Goal: Information Seeking & Learning: Learn about a topic

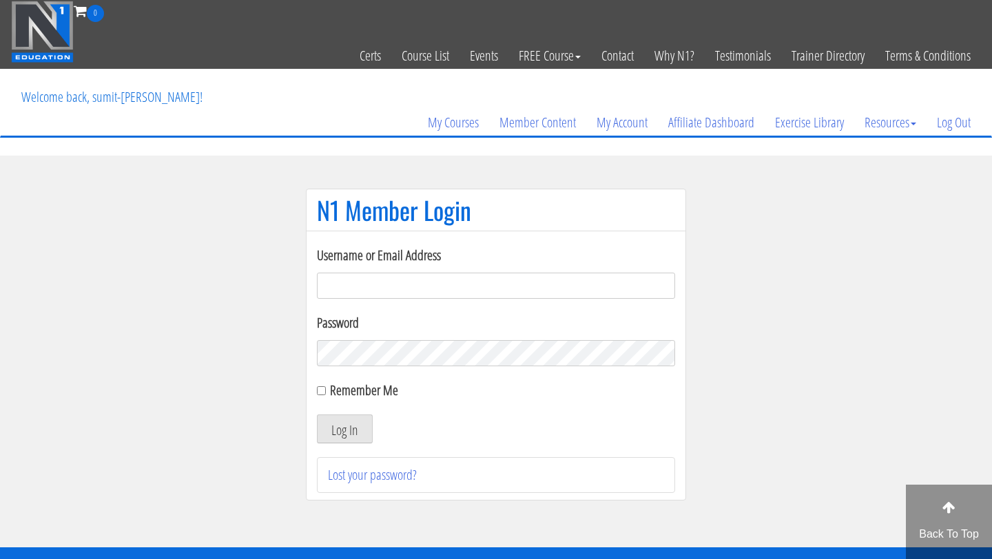
type input "8146209308"
click at [320, 395] on input "Remember Me" at bounding box center [321, 390] width 9 height 9
checkbox input "true"
click at [346, 432] on button "Log In" at bounding box center [345, 429] width 56 height 29
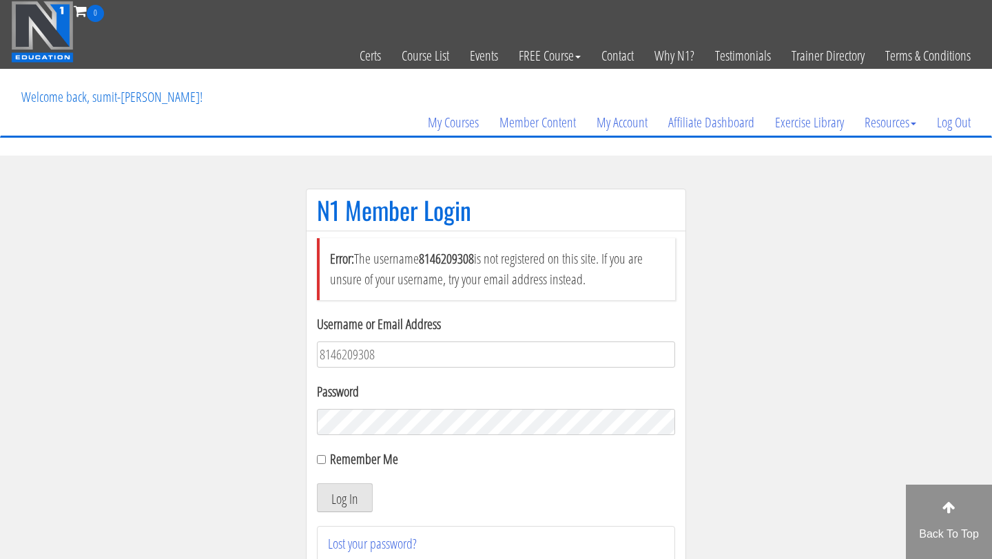
click at [442, 349] on input "8146209308" at bounding box center [496, 355] width 358 height 26
type input "[EMAIL_ADDRESS][DOMAIN_NAME]"
click at [326, 458] on div "Remember Me" at bounding box center [496, 459] width 358 height 21
click at [324, 459] on input "Remember Me" at bounding box center [321, 459] width 9 height 9
checkbox input "true"
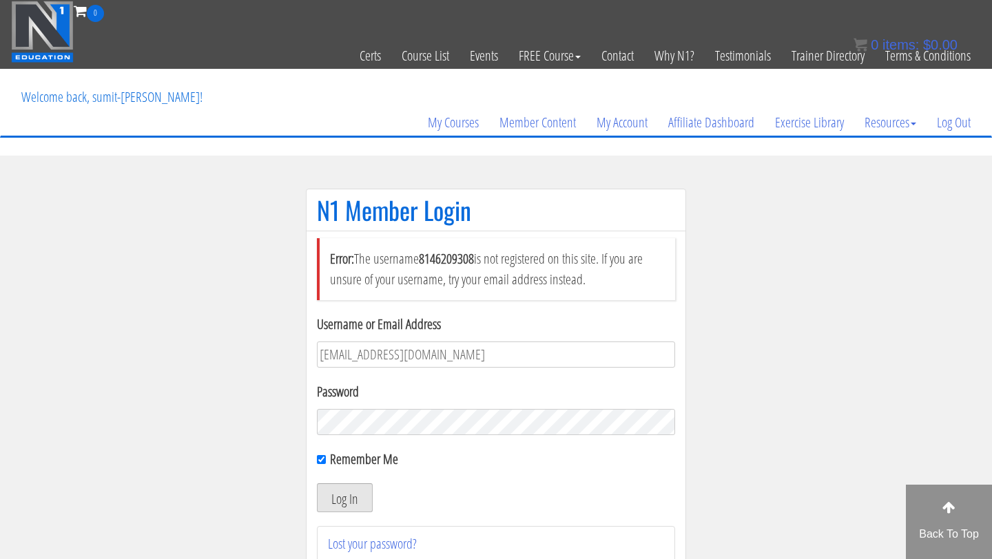
click at [351, 492] on button "Log In" at bounding box center [345, 497] width 56 height 29
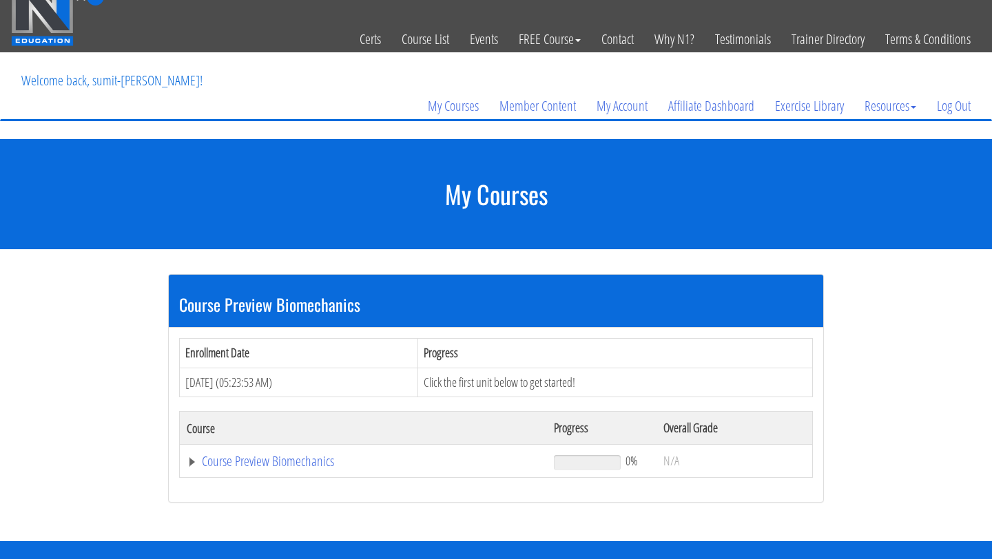
scroll to position [21, 0]
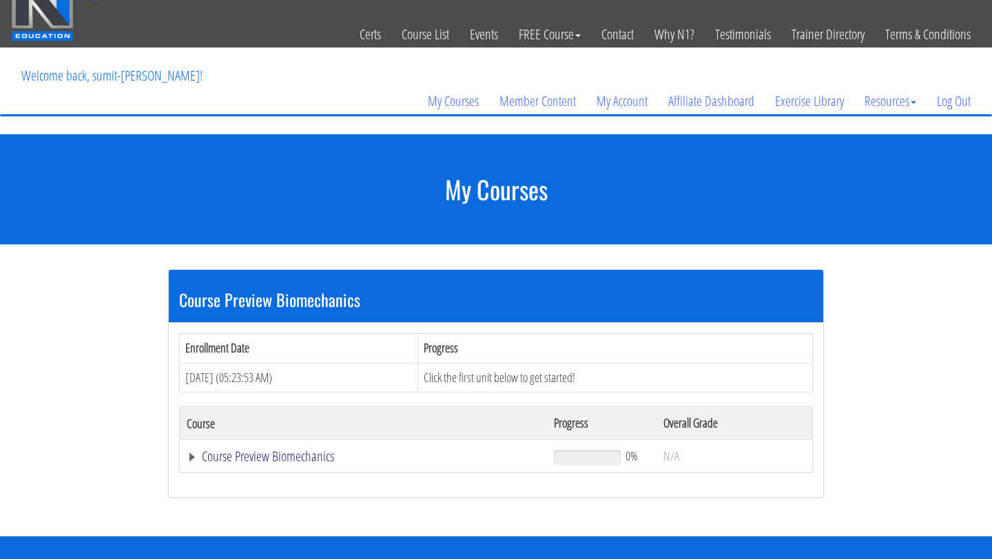
click at [310, 456] on link "Course Preview Biomechanics" at bounding box center [363, 457] width 353 height 14
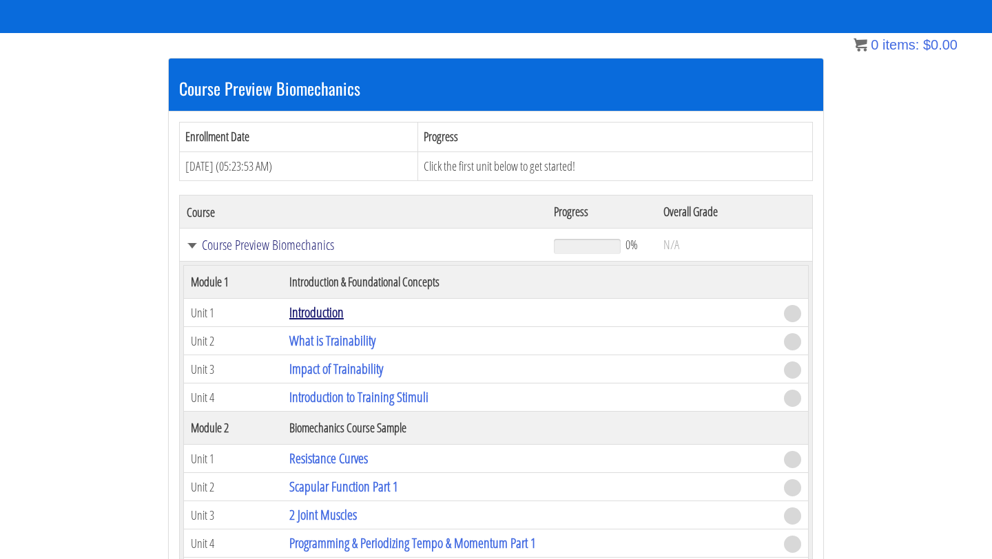
scroll to position [234, 0]
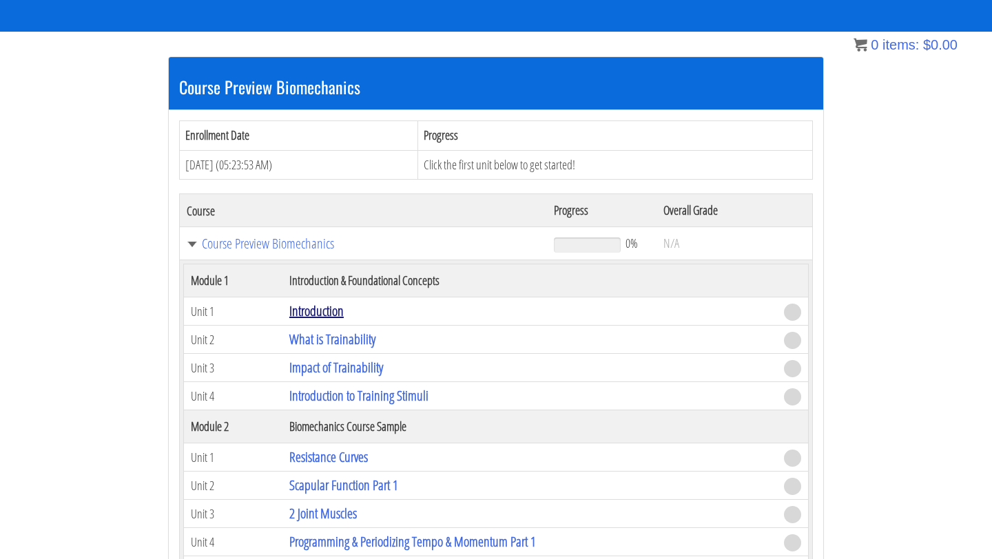
click at [330, 311] on link "Introduction" at bounding box center [316, 311] width 54 height 19
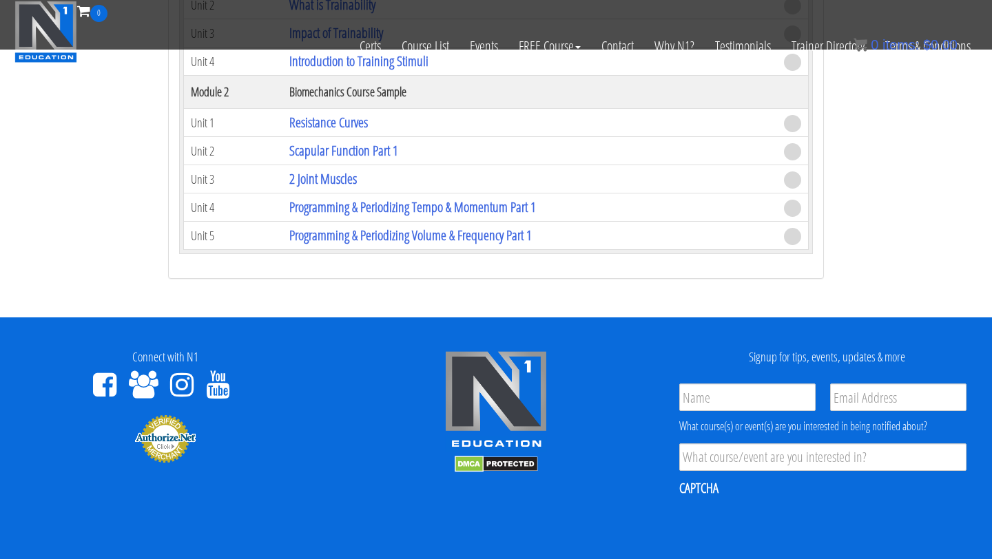
scroll to position [659, 0]
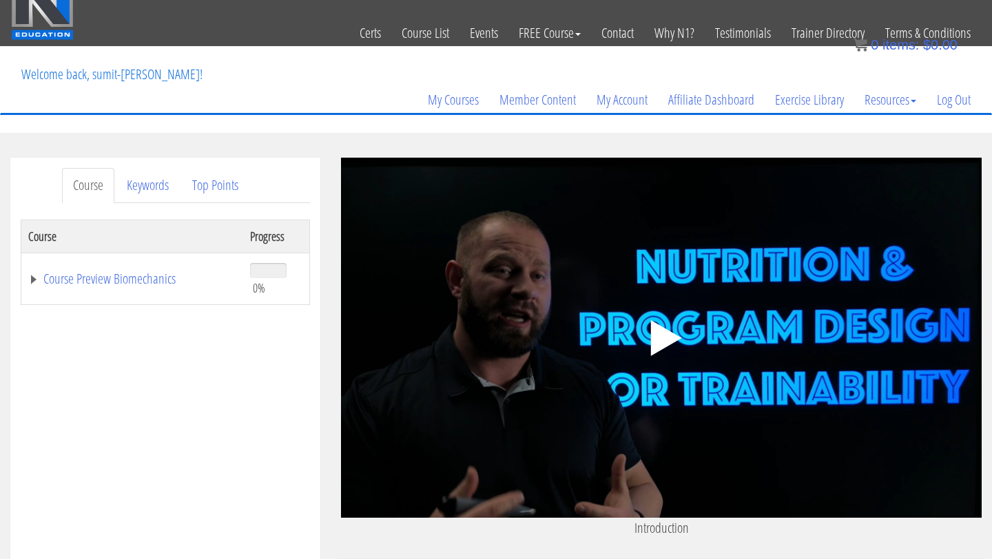
scroll to position [33, 0]
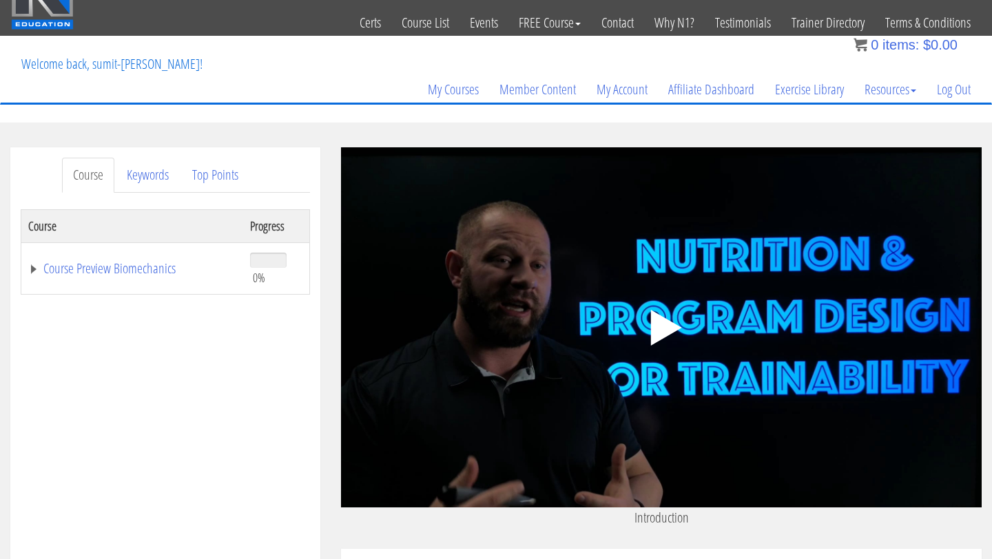
click at [661, 323] on polygon at bounding box center [666, 328] width 31 height 36
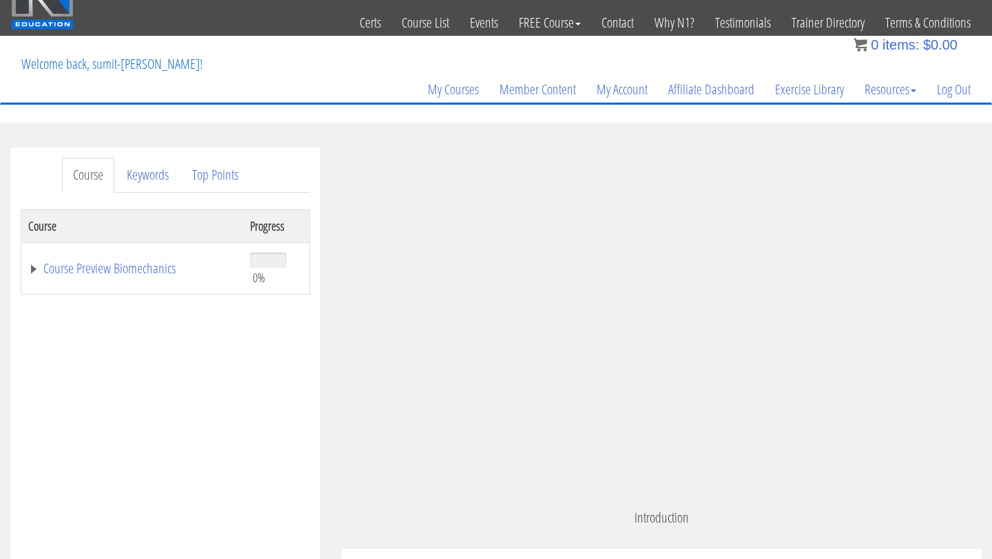
scroll to position [61, 0]
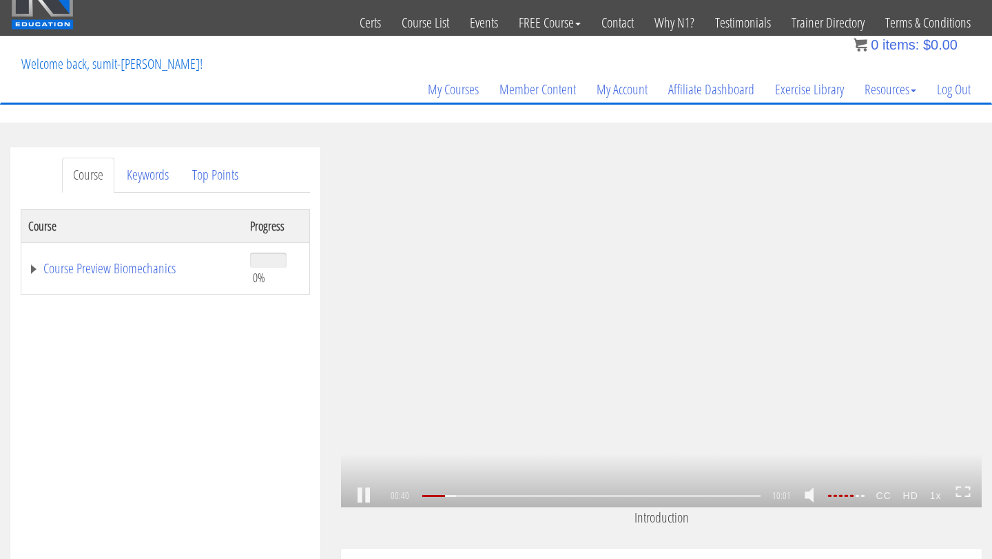
click at [960, 493] on icon at bounding box center [962, 492] width 15 height 12
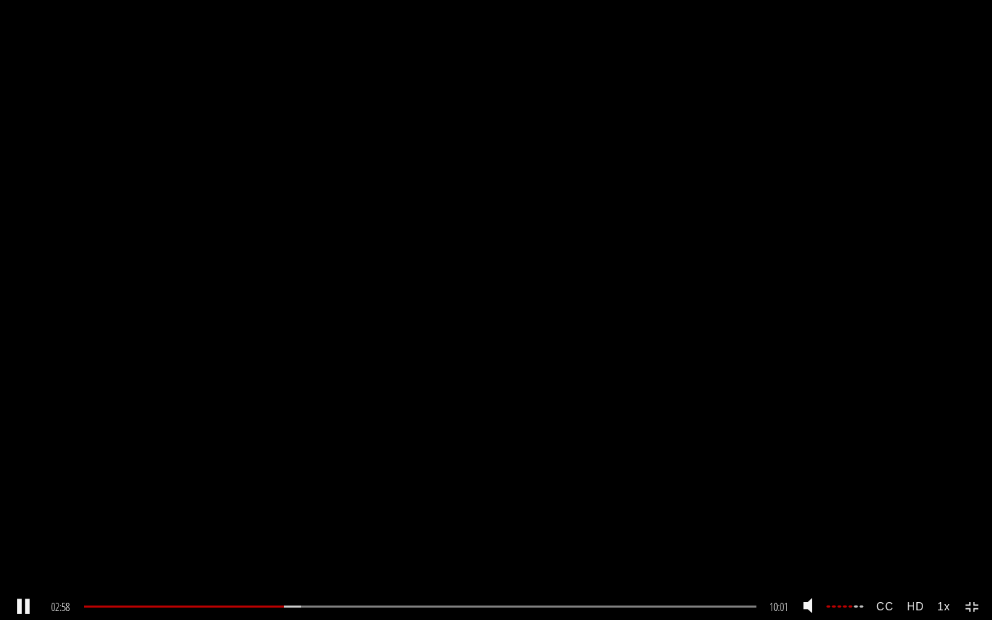
click at [890, 559] on strong "CC" at bounding box center [885, 606] width 30 height 25
click at [922, 559] on link "English" at bounding box center [932, 573] width 109 height 32
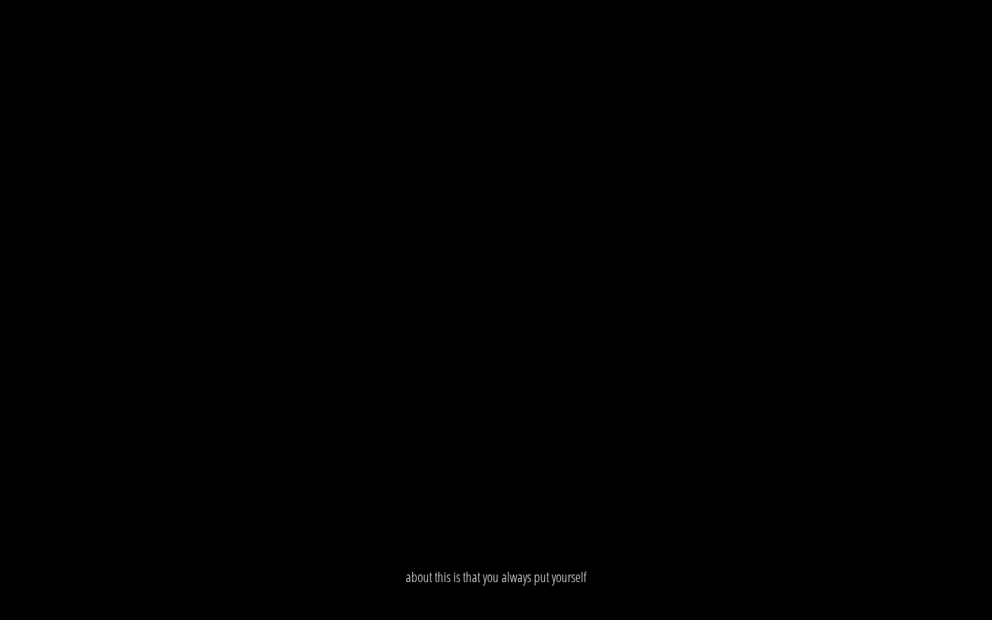
click at [679, 384] on div ".a{fill:#000;opacity:0.65;}.b{fill:#fff;opacity:1.0;} .fp-color-play{opacity:0.…" at bounding box center [496, 310] width 992 height 620
click at [634, 326] on div ".a{fill:#000;opacity:0.65;}.b{fill:#fff;opacity:1.0;} .fp-color-play{opacity:0.…" at bounding box center [496, 310] width 992 height 620
click at [553, 291] on div ".a{fill:#000;opacity:0.65;}.b{fill:#fff;opacity:1.0;} .fp-color-play{opacity:0.…" at bounding box center [496, 310] width 992 height 620
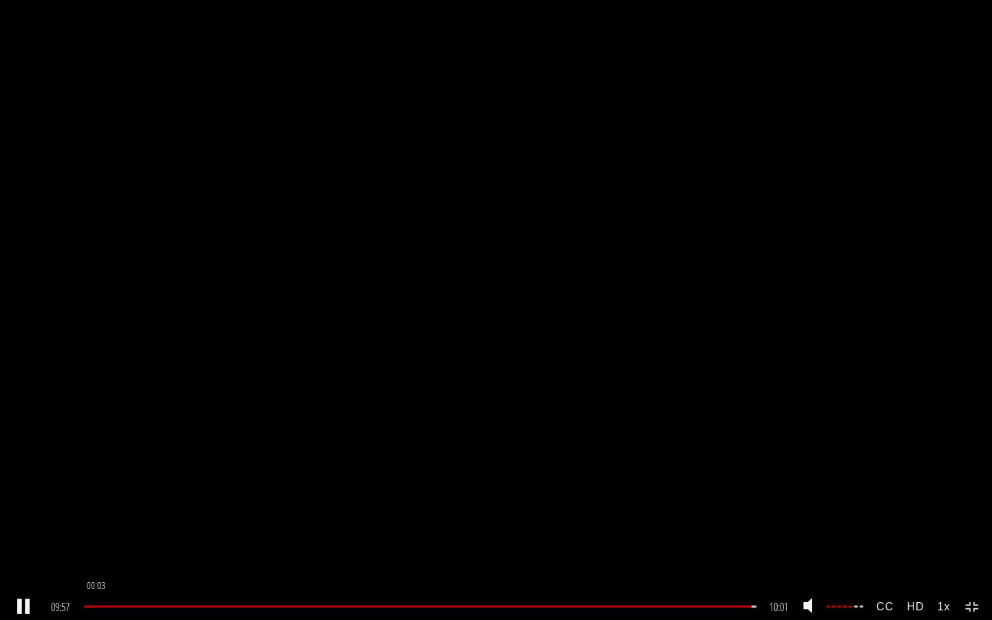
click at [90, 559] on div "00:03" at bounding box center [420, 606] width 672 height 2
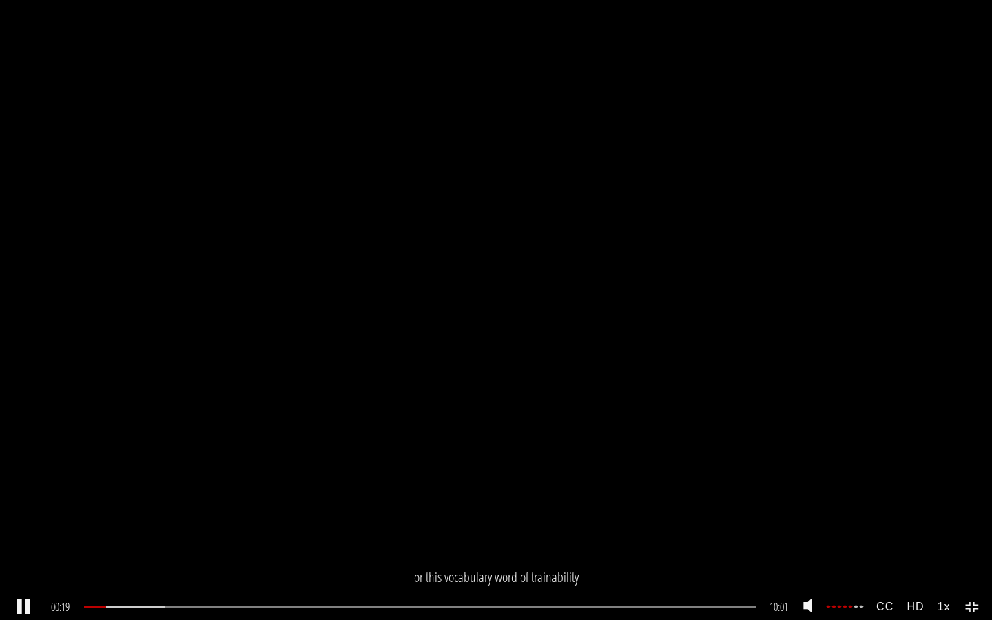
click at [975, 559] on div "00:19 01:48 10:01 09:42 CC HD 1x" at bounding box center [496, 607] width 992 height 26
click at [968, 559] on icon at bounding box center [972, 607] width 15 height 12
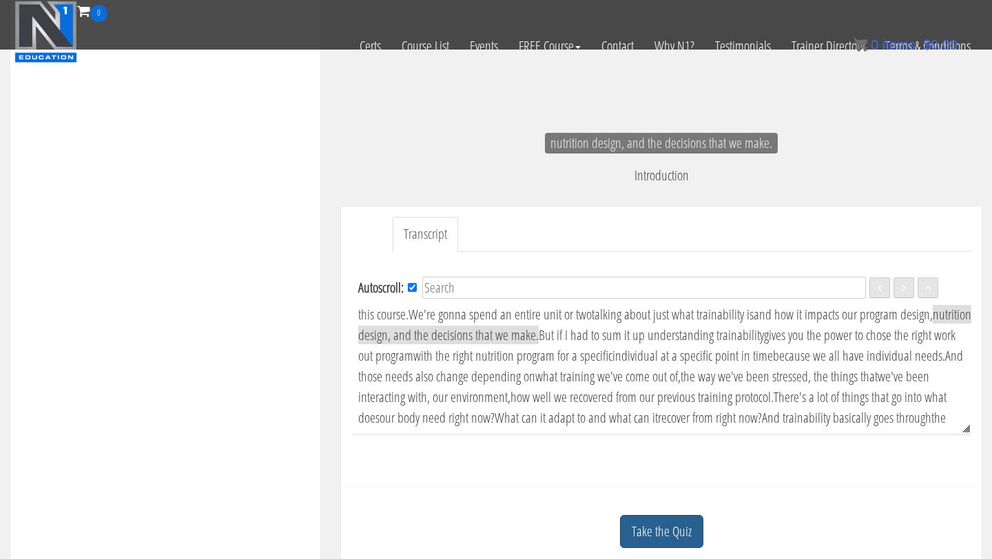
click at [680, 542] on link "Take the Quiz" at bounding box center [661, 532] width 83 height 34
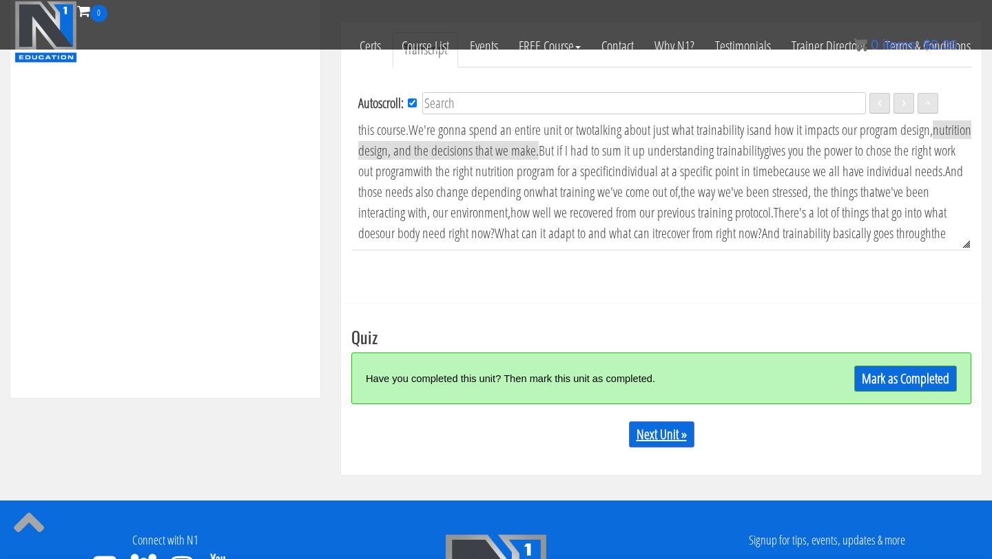
scroll to position [0, 0]
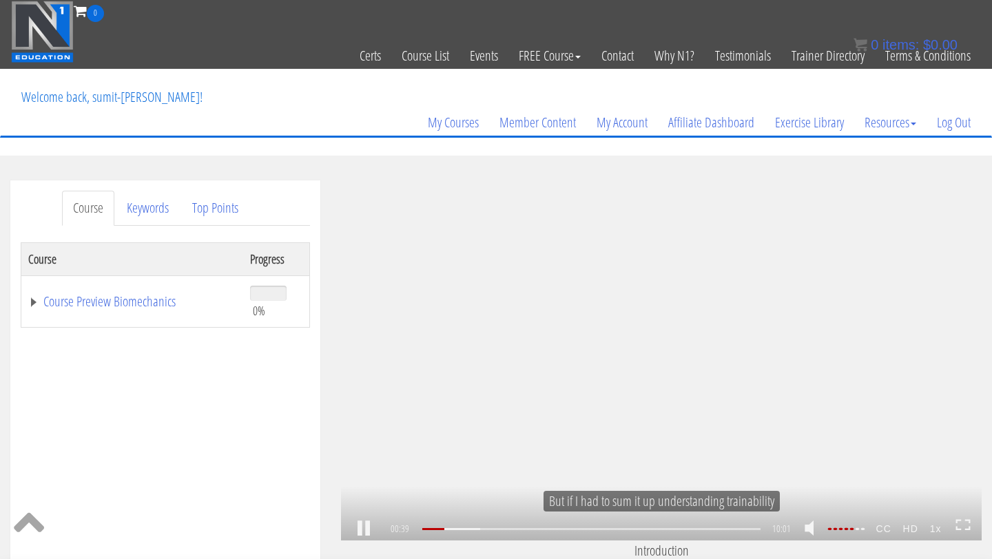
click at [681, 233] on div ".a{fill:#000;opacity:0.65;}.b{fill:#fff;opacity:1.0;} .fp-color-play{opacity:0.…" at bounding box center [661, 360] width 641 height 360
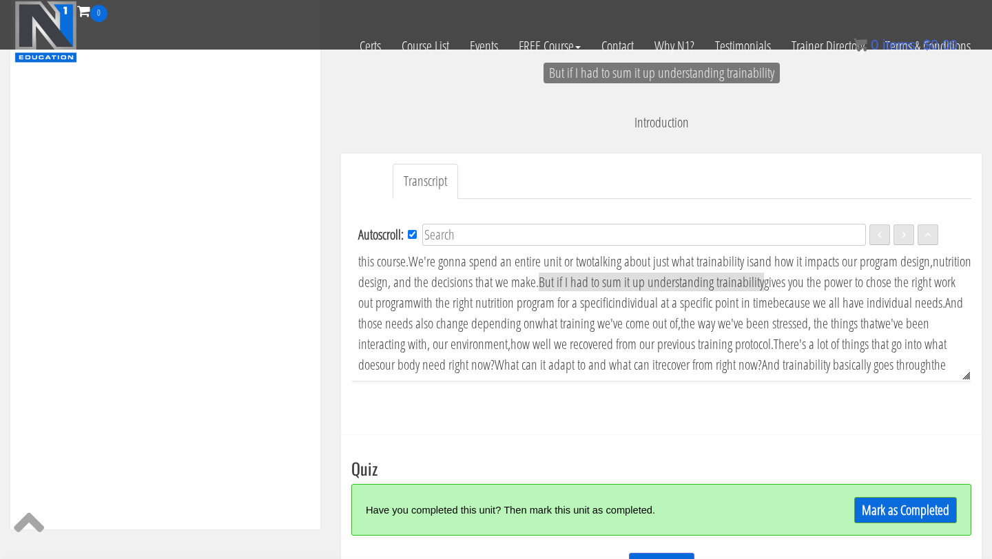
scroll to position [472, 0]
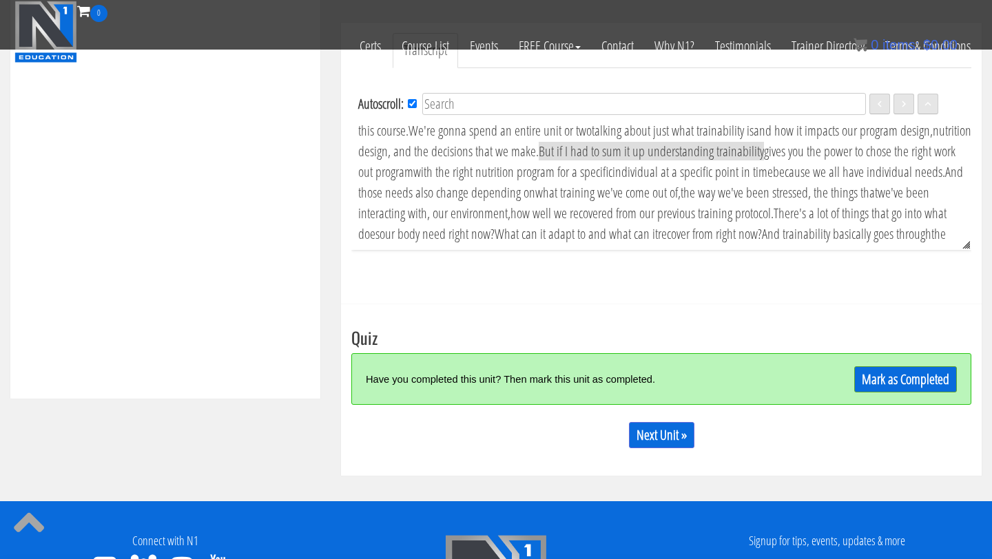
click at [362, 329] on h3 "Quiz" at bounding box center [661, 338] width 620 height 18
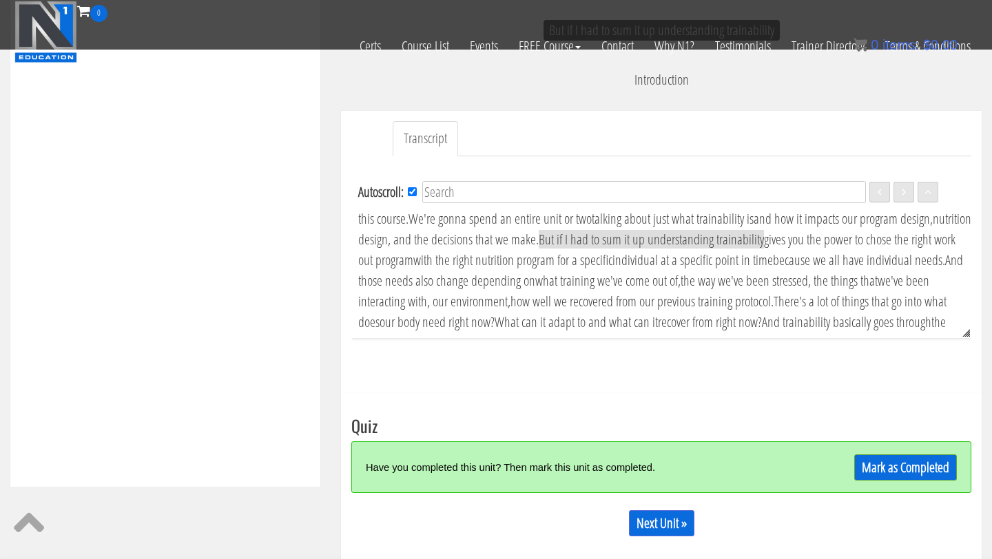
scroll to position [387, 0]
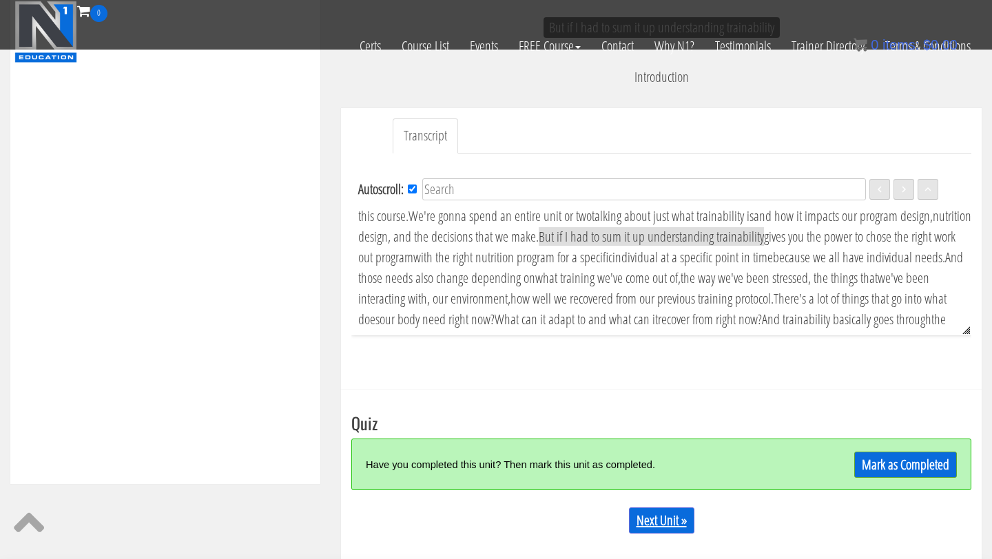
click at [659, 522] on link "Next Unit »" at bounding box center [661, 521] width 65 height 26
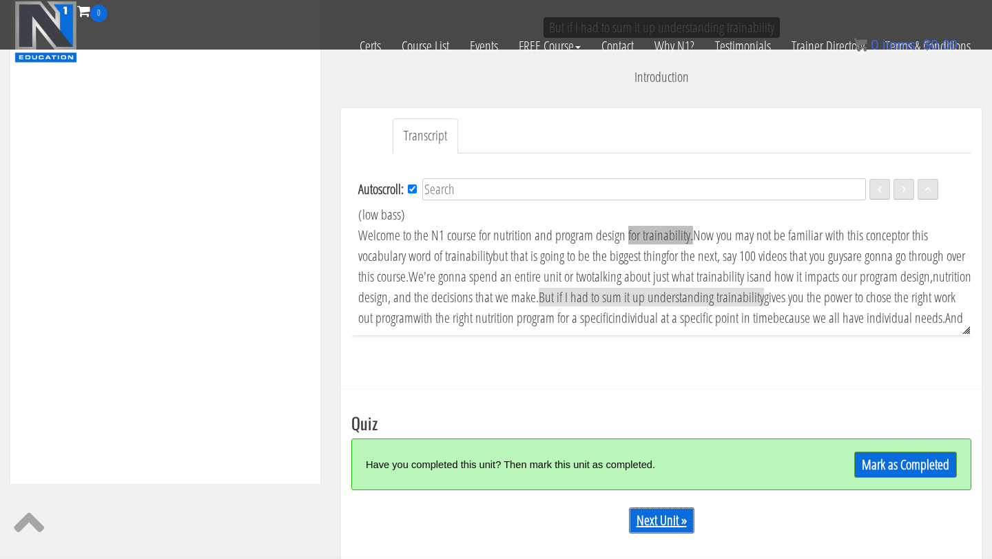
scroll to position [0, 0]
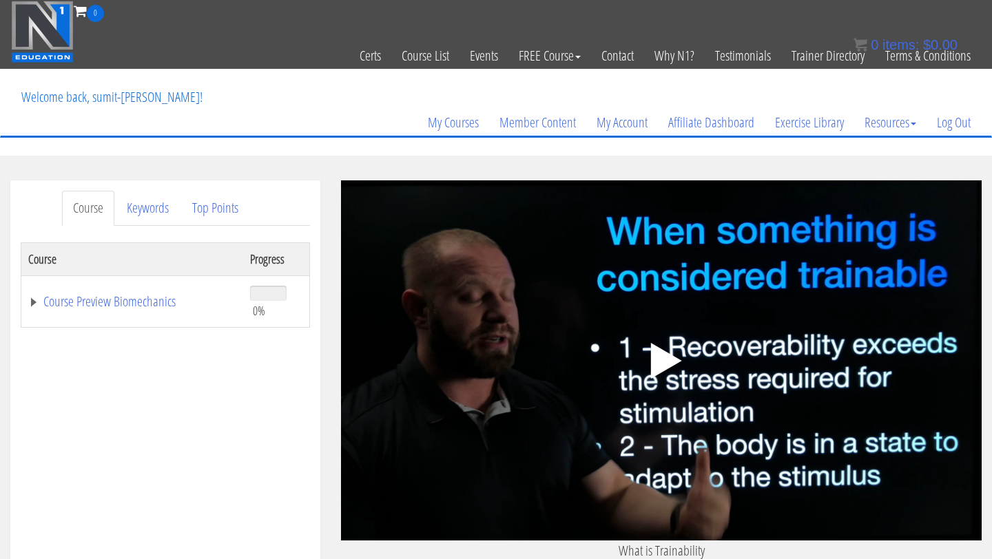
click at [707, 362] on div ".a{fill:#000;opacity:0.65;}.b{fill:#fff;opacity:1.0;} .fp-color-play{opacity:0.…" at bounding box center [661, 360] width 641 height 360
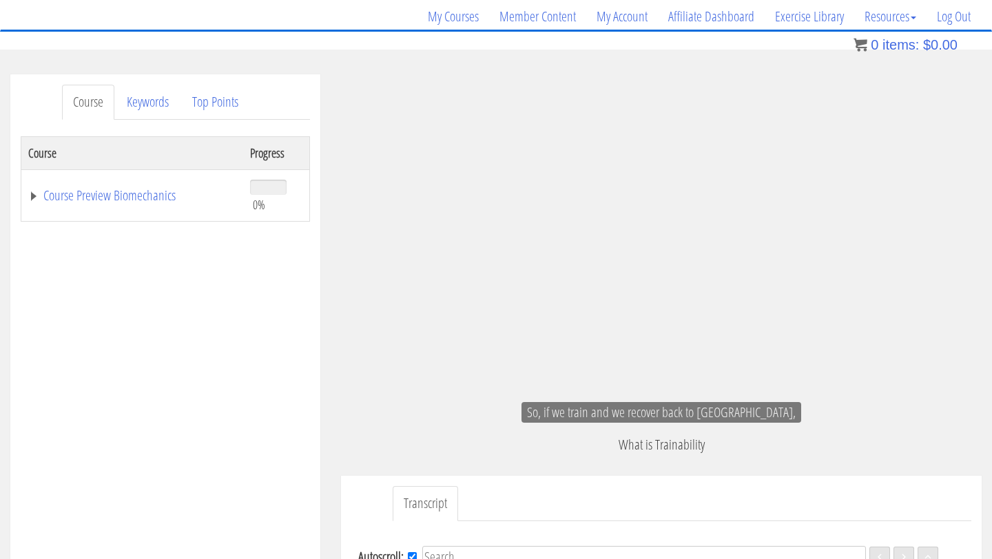
scroll to position [39, 0]
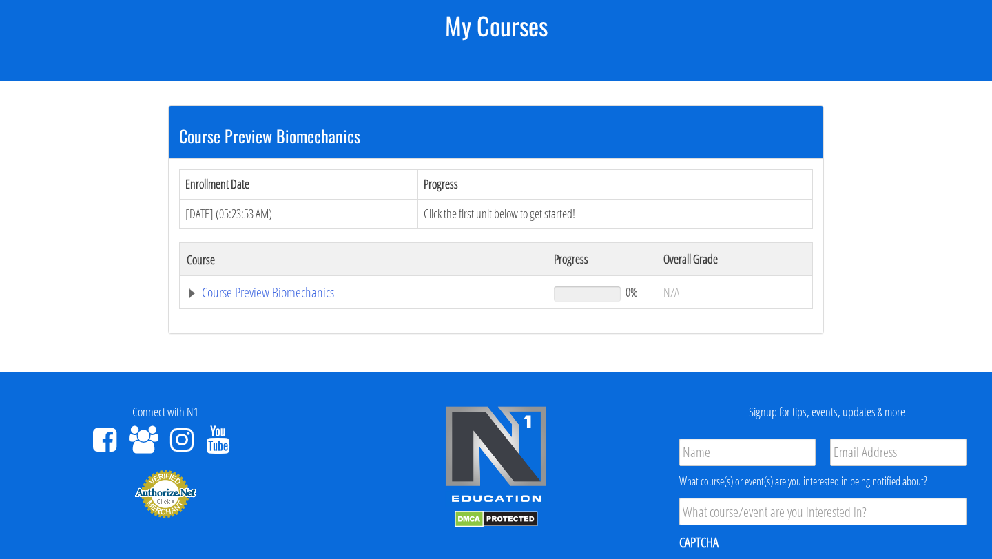
scroll to position [178, 0]
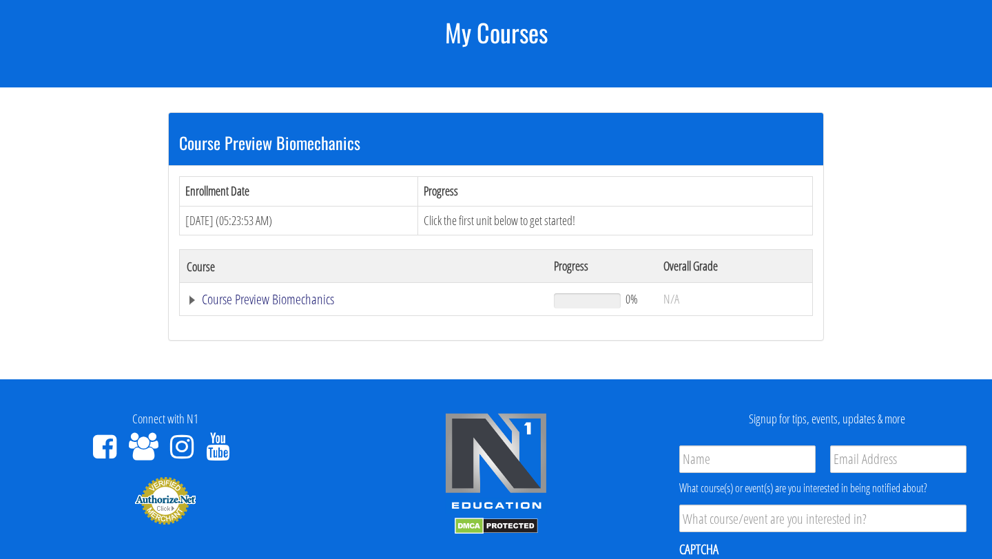
click at [324, 303] on link "Course Preview Biomechanics" at bounding box center [363, 300] width 353 height 14
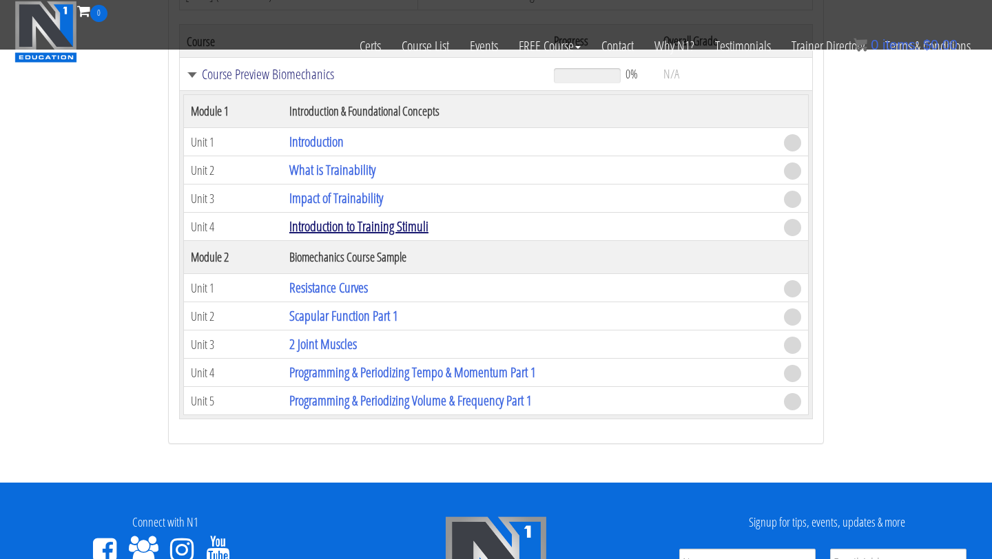
scroll to position [313, 0]
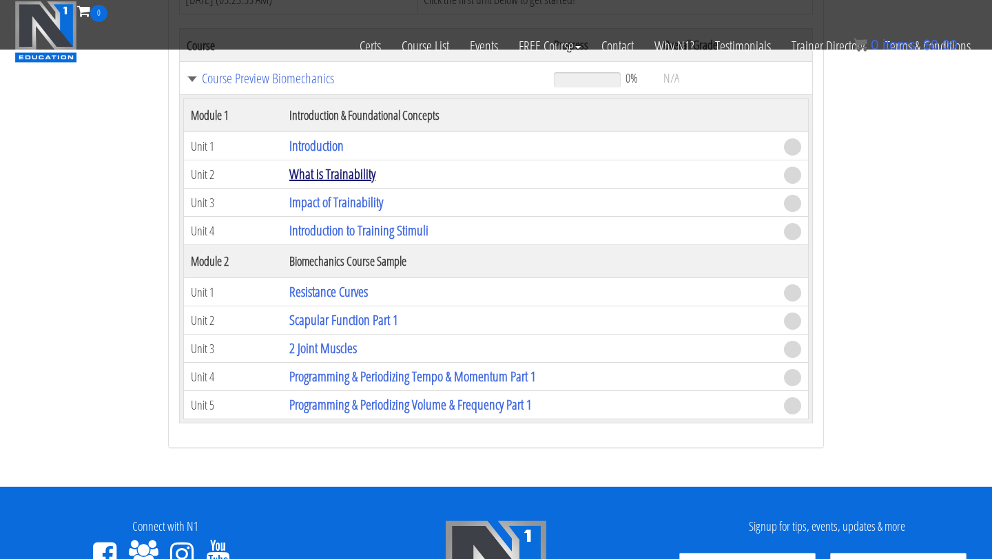
click at [357, 172] on link "What is Trainability" at bounding box center [332, 174] width 86 height 19
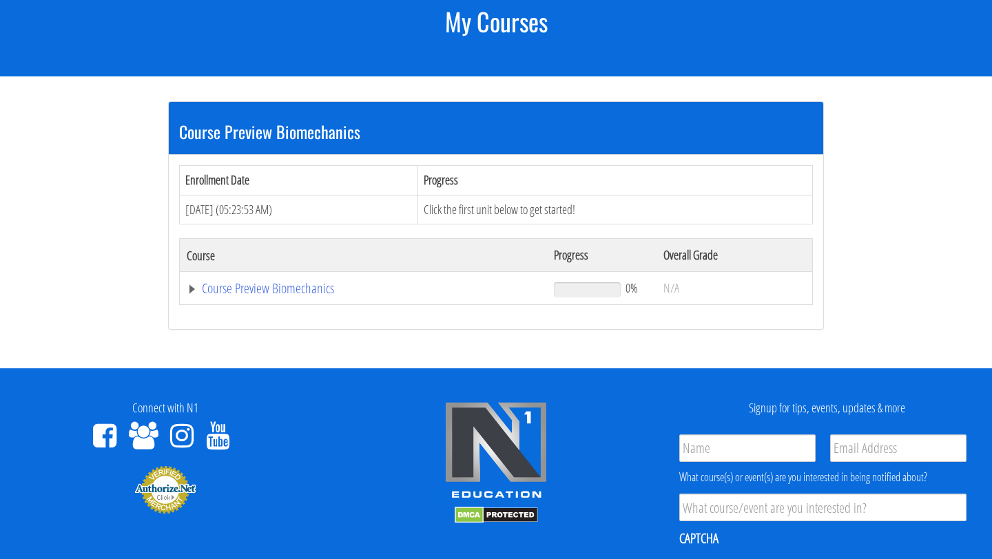
scroll to position [98, 0]
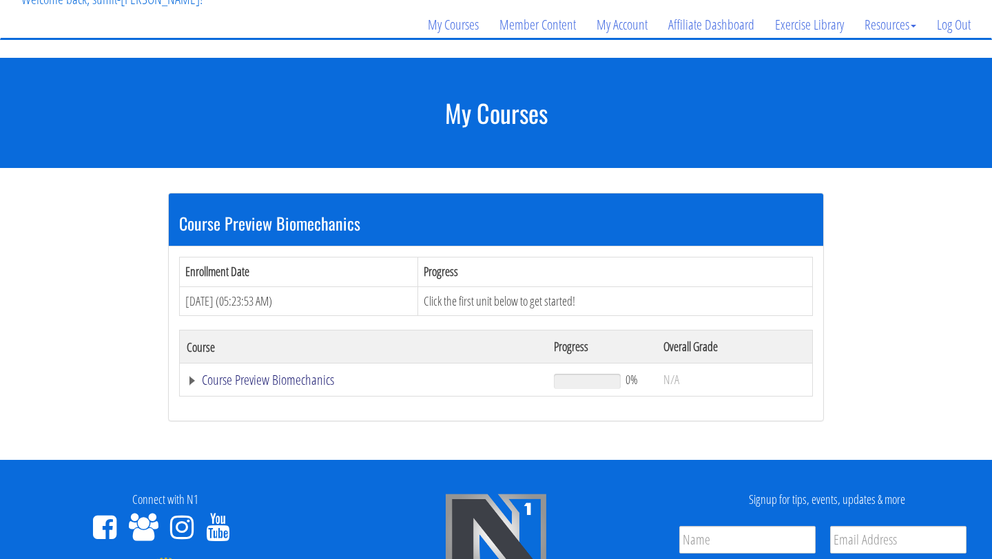
click at [287, 376] on link "Course Preview Biomechanics" at bounding box center [363, 380] width 353 height 14
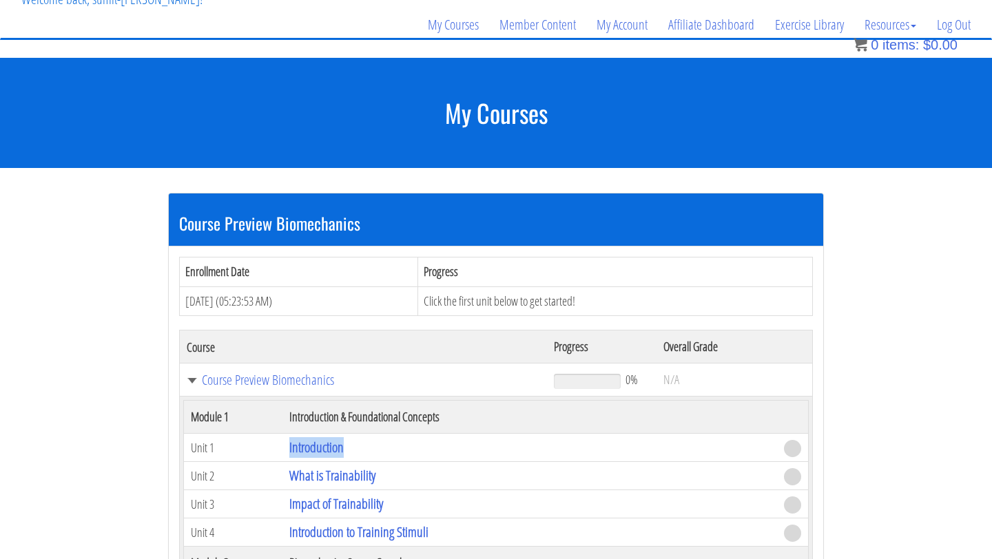
click at [788, 450] on span at bounding box center [792, 448] width 17 height 17
click at [347, 470] on link "What is Trainability" at bounding box center [332, 475] width 86 height 19
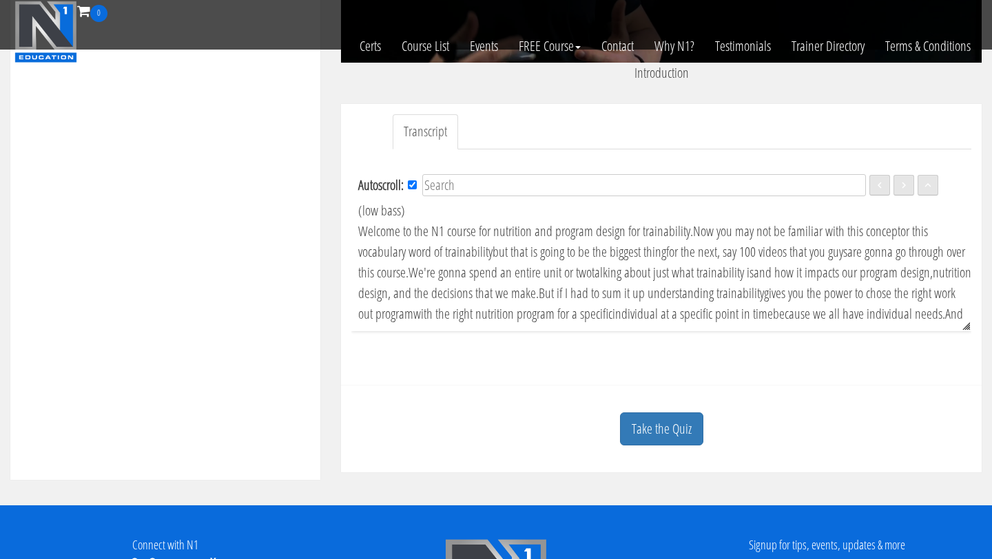
scroll to position [420, 0]
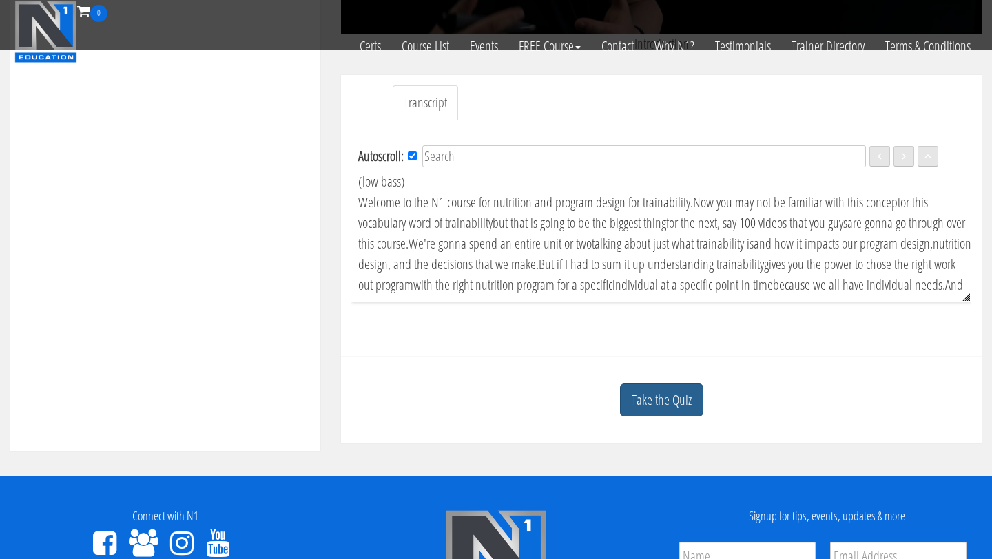
click at [678, 387] on link "Take the Quiz" at bounding box center [661, 401] width 83 height 34
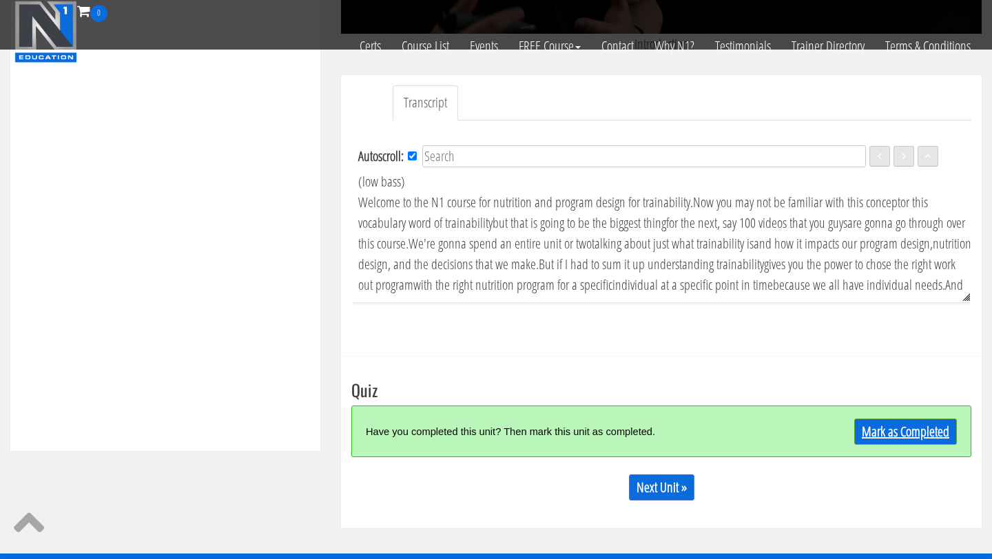
click at [885, 430] on link "Mark as Completed" at bounding box center [905, 432] width 103 height 26
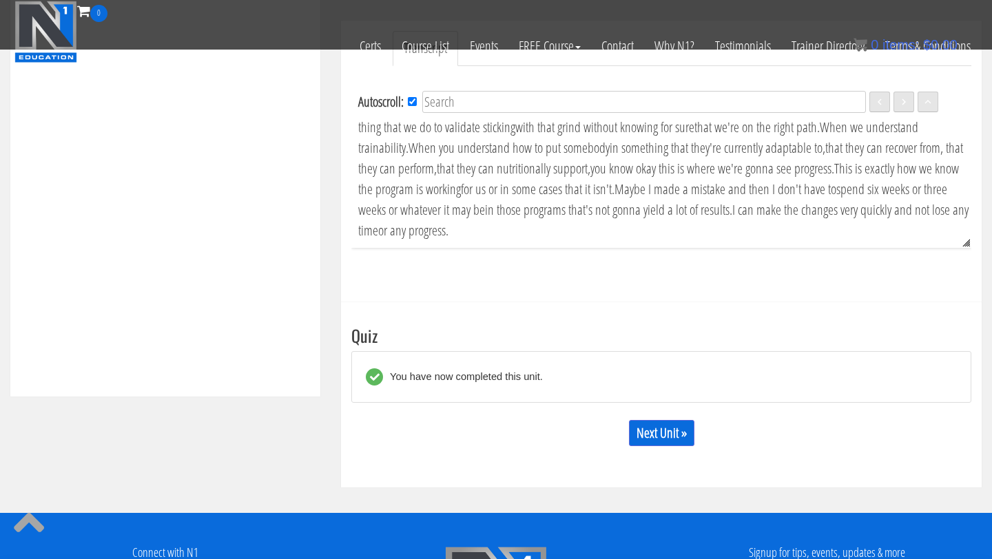
scroll to position [496, 0]
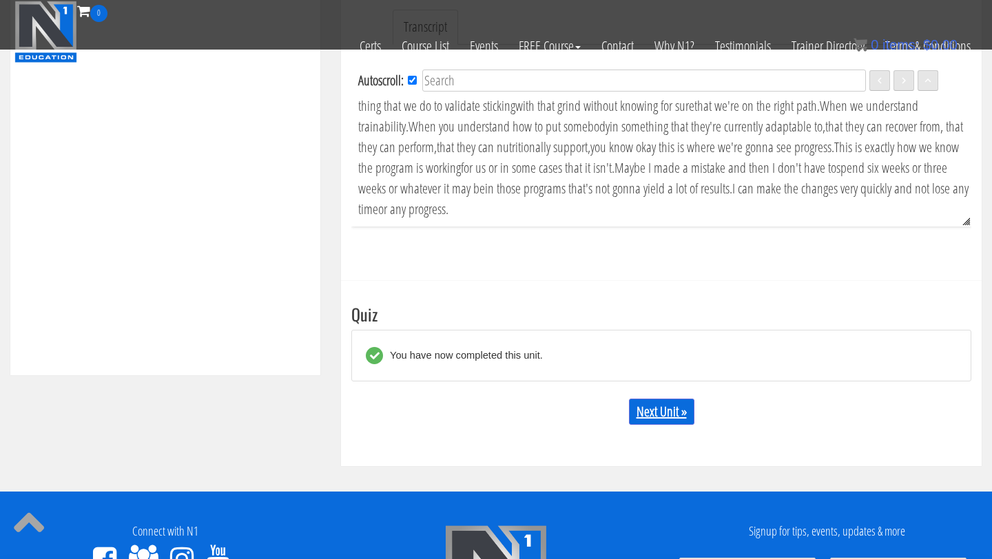
click at [661, 407] on link "Next Unit »" at bounding box center [661, 412] width 65 height 26
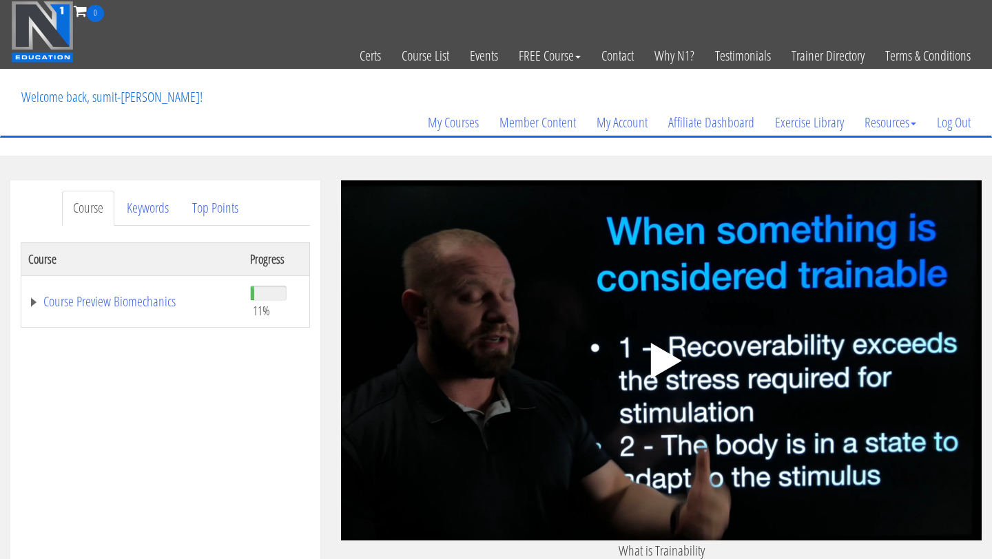
click at [691, 353] on icon ".fp-color-play{opacity:0.65;}.controlbutton{fill:#fff;}" at bounding box center [661, 361] width 87 height 87
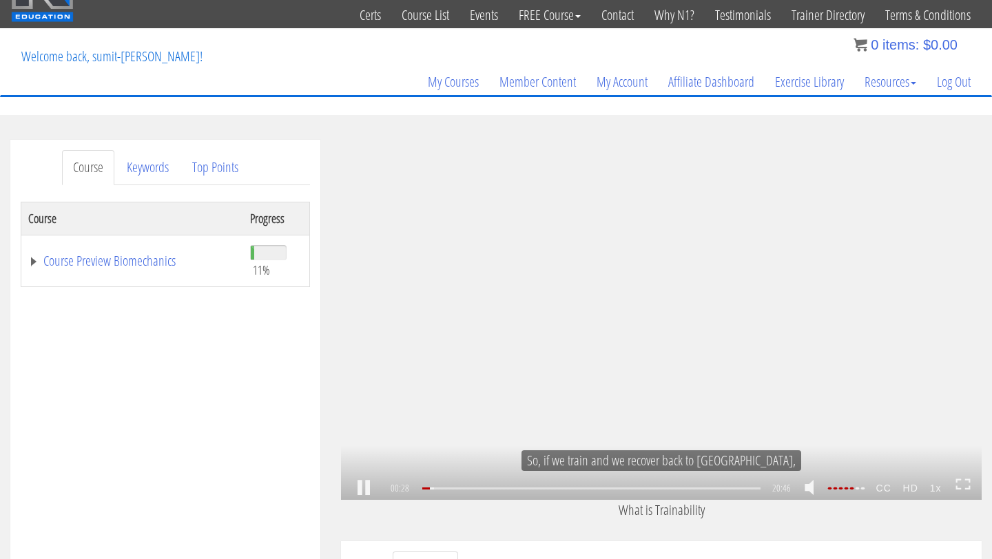
scroll to position [41, 0]
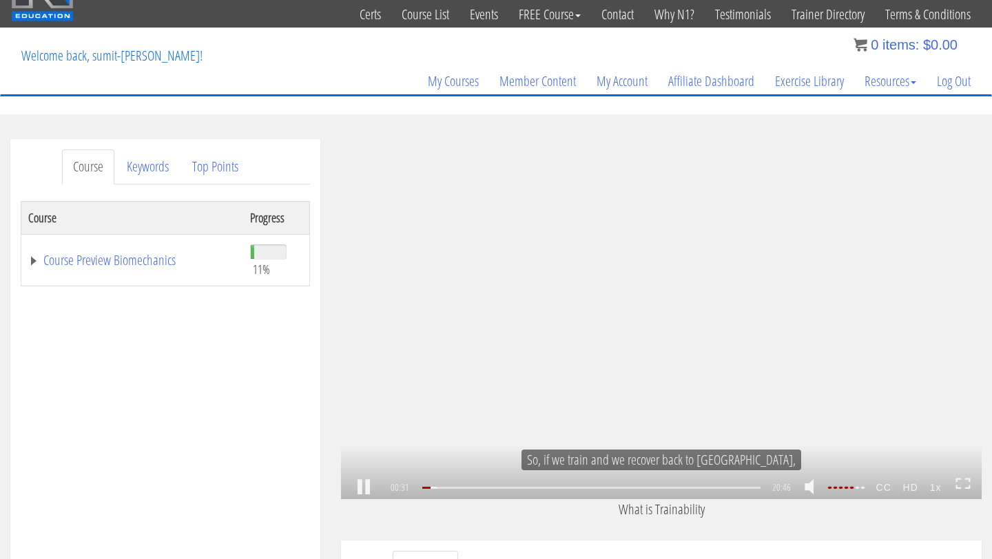
click at [959, 485] on icon at bounding box center [962, 484] width 15 height 12
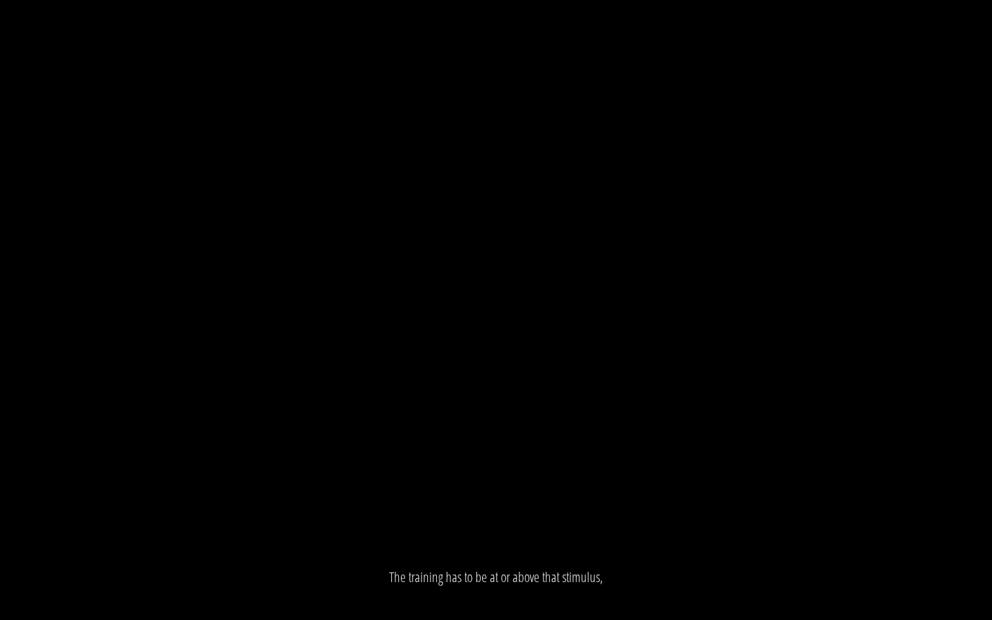
click at [964, 448] on div ".a{fill:#000;opacity:0.65;}.b{fill:#fff;opacity:1.0;} .fp-color-play{opacity:0.…" at bounding box center [496, 310] width 992 height 620
click at [335, 318] on div ".a{fill:#000;opacity:0.65;}.b{fill:#fff;opacity:1.0;} .fp-color-play{opacity:0.…" at bounding box center [496, 310] width 992 height 620
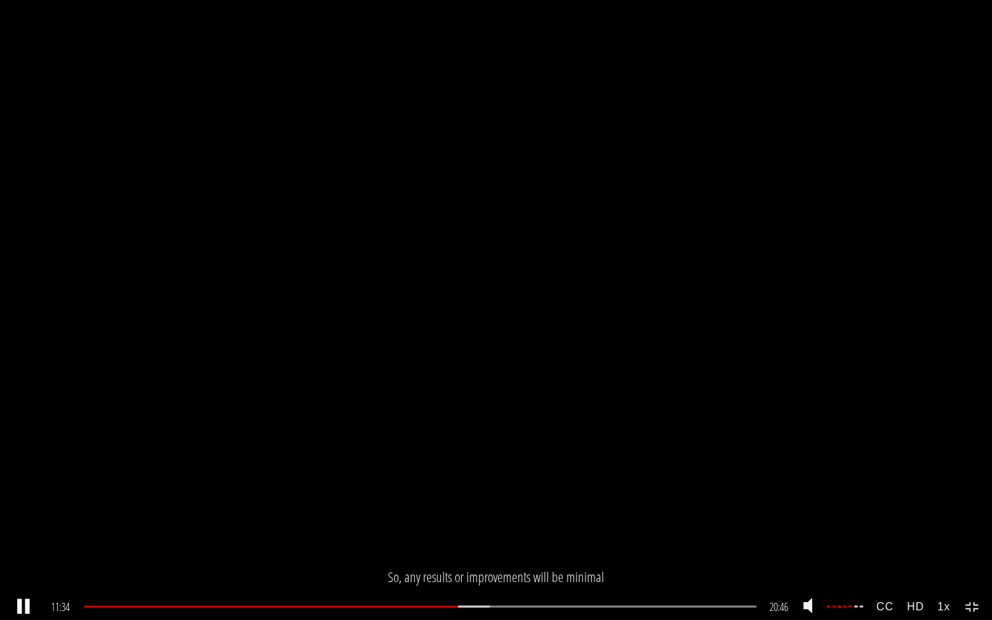
click at [973, 559] on icon at bounding box center [972, 607] width 15 height 12
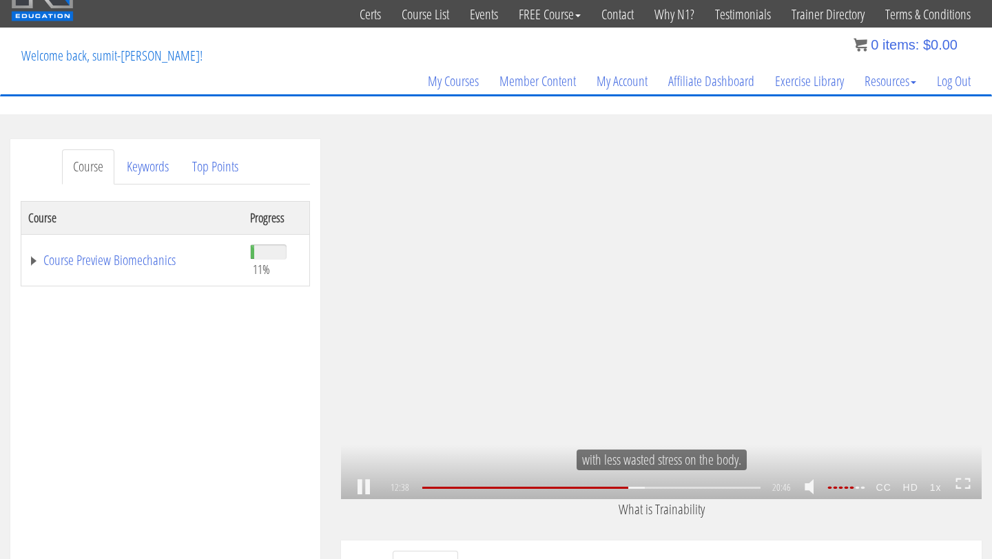
scroll to position [1930, 0]
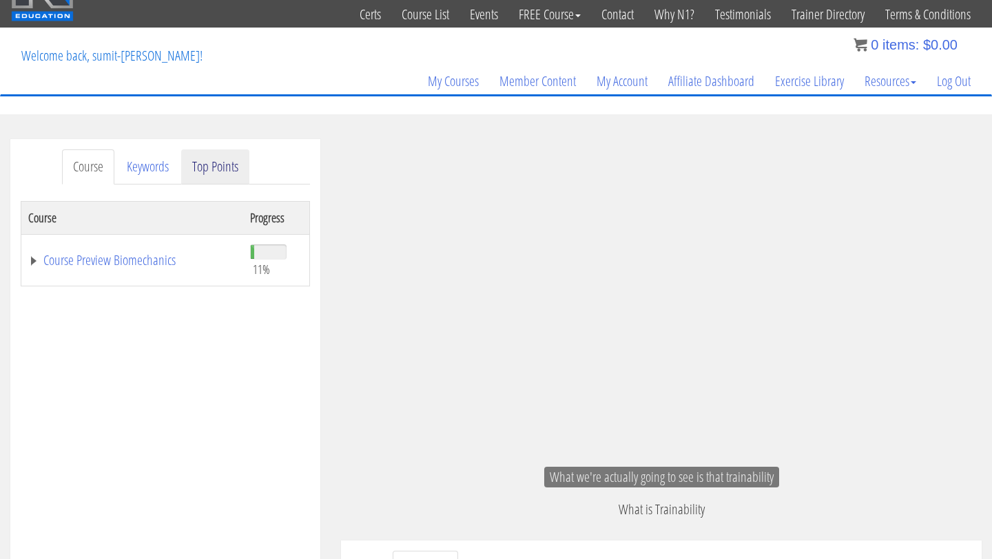
click at [199, 173] on link "Top Points" at bounding box center [215, 166] width 68 height 35
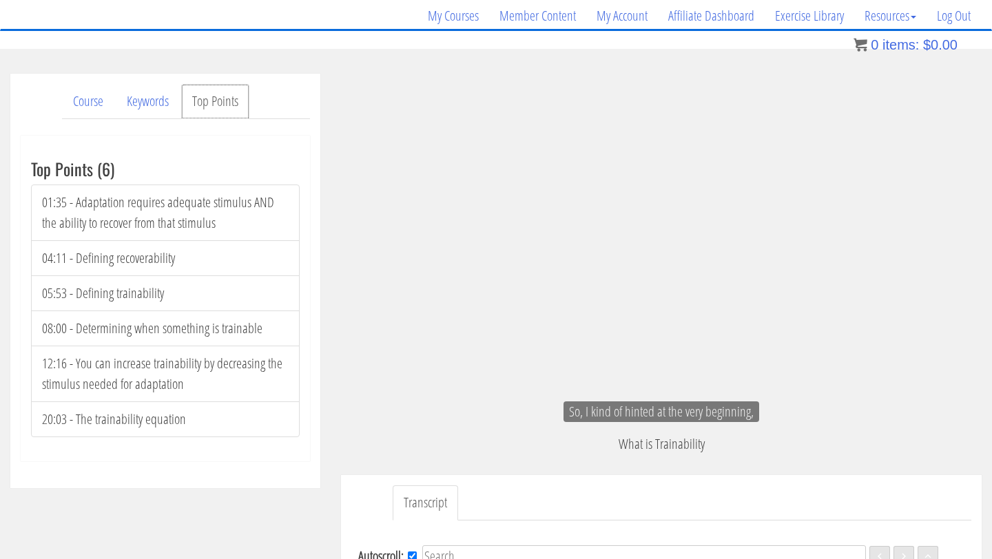
scroll to position [0, 0]
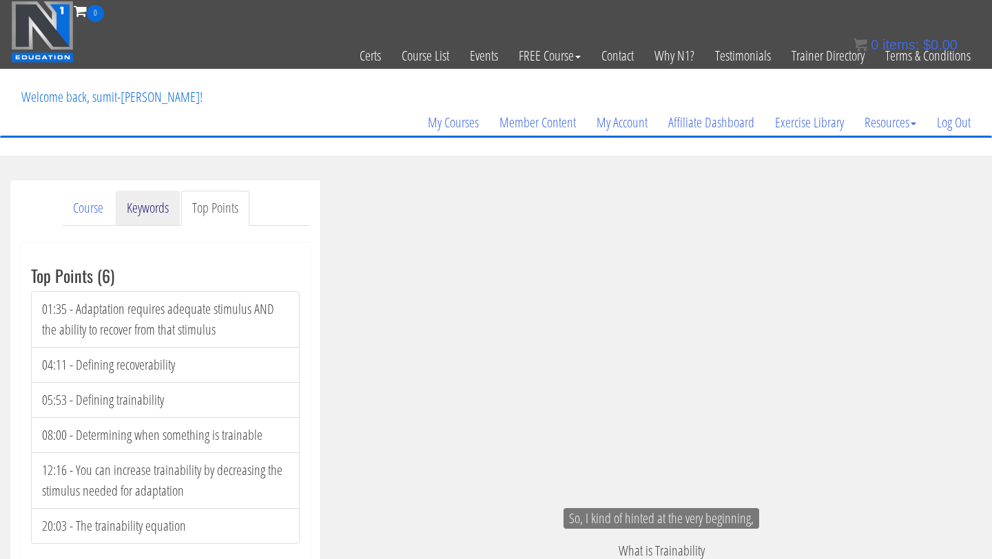
click at [141, 225] on link "Keywords" at bounding box center [148, 208] width 64 height 35
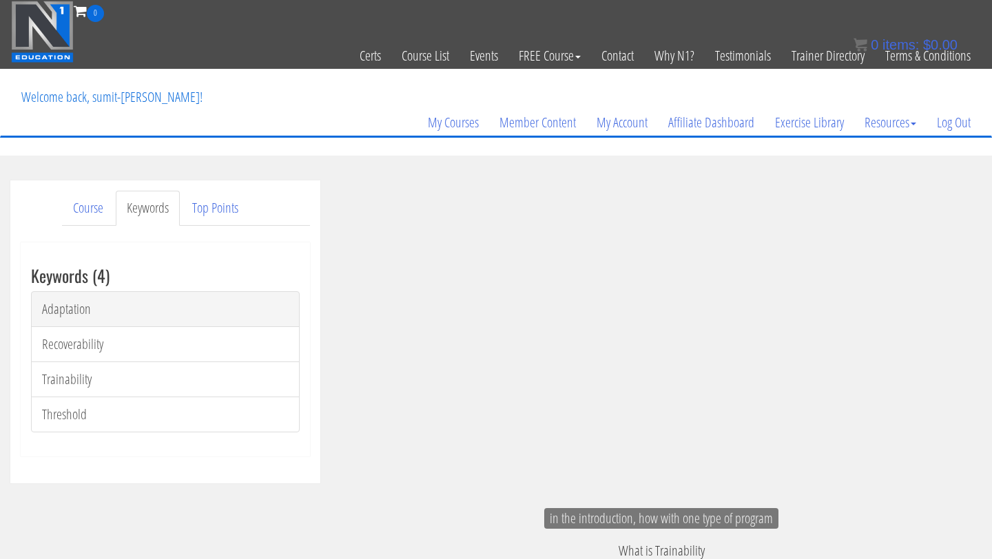
click at [79, 304] on link "Adaptation" at bounding box center [165, 309] width 269 height 36
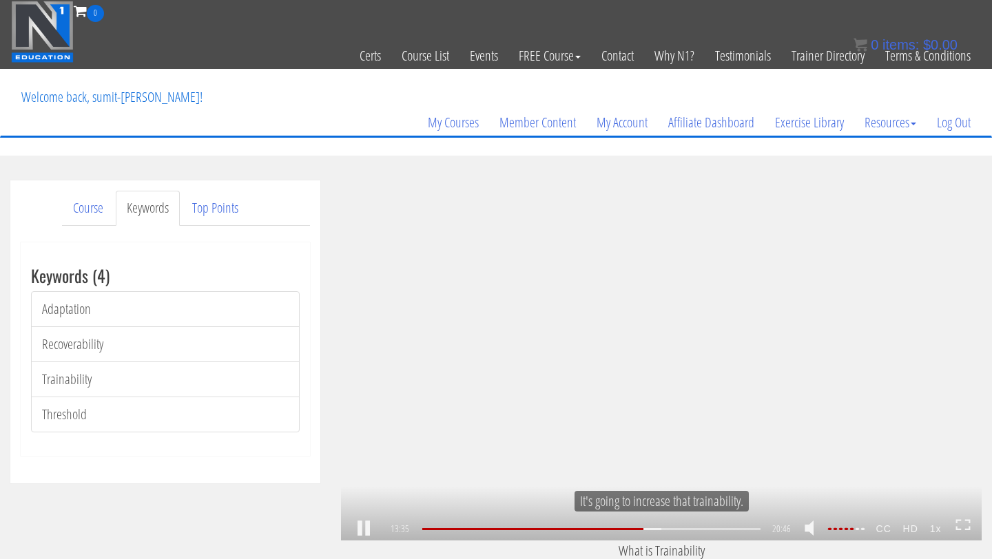
click at [959, 523] on icon at bounding box center [962, 525] width 15 height 12
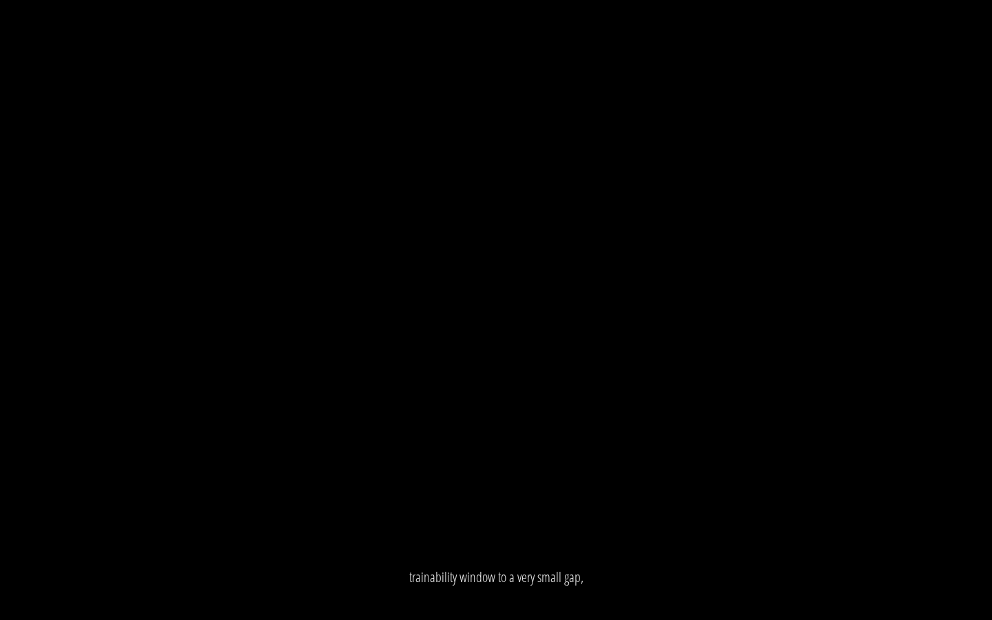
click at [862, 415] on div ".a{fill:#000;opacity:0.65;}.b{fill:#fff;opacity:1.0;} .fp-color-play{opacity:0.…" at bounding box center [496, 310] width 992 height 620
click at [759, 316] on div ".a{fill:#000;opacity:0.65;}.b{fill:#fff;opacity:1.0;} .fp-color-play{opacity:0.…" at bounding box center [496, 310] width 992 height 620
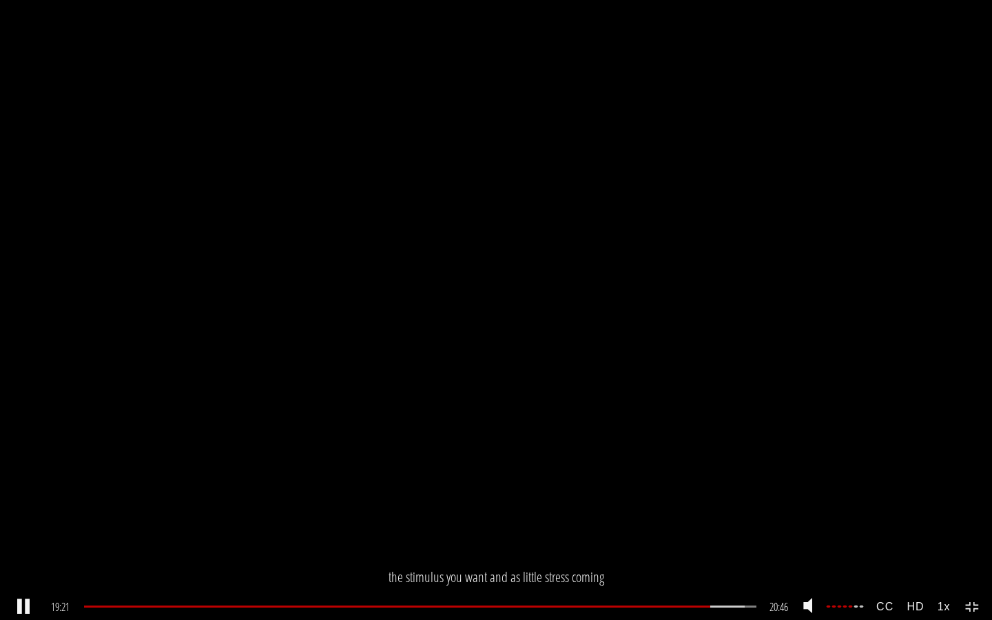
click at [853, 559] on div at bounding box center [843, 606] width 39 height 2
click at [971, 559] on icon at bounding box center [972, 607] width 15 height 12
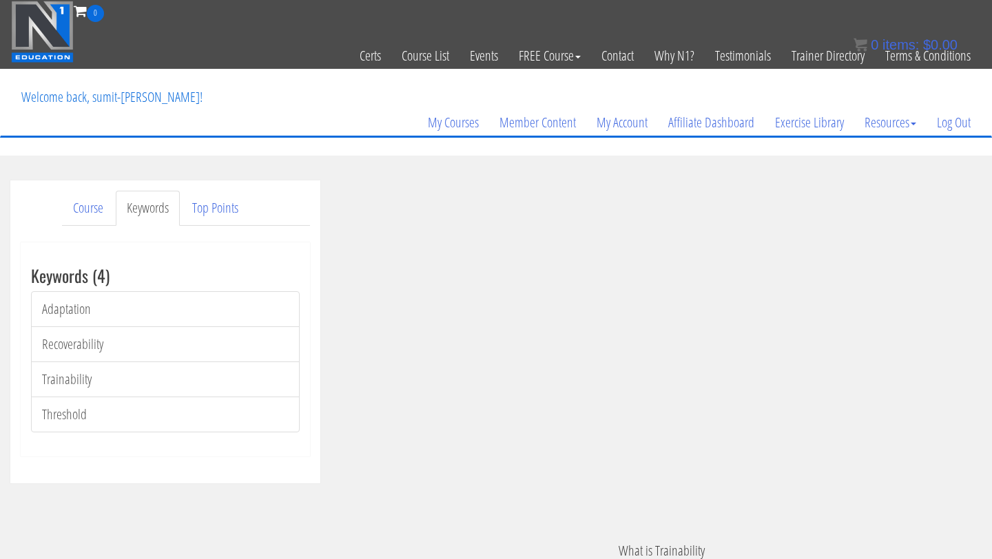
scroll to position [3048, 0]
click at [134, 315] on link "Adaptation" at bounding box center [165, 309] width 269 height 36
click at [233, 204] on link "Top Points" at bounding box center [215, 208] width 68 height 35
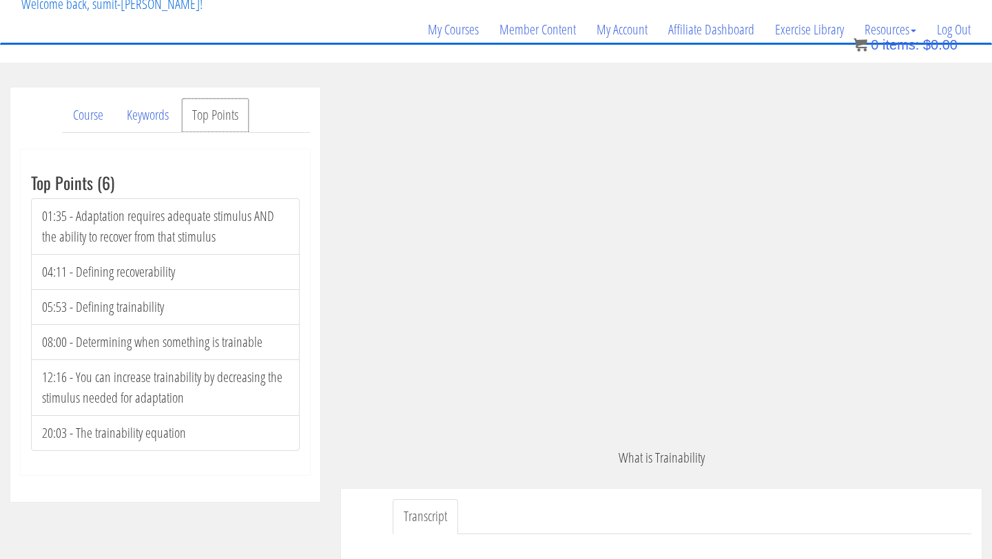
scroll to position [96, 0]
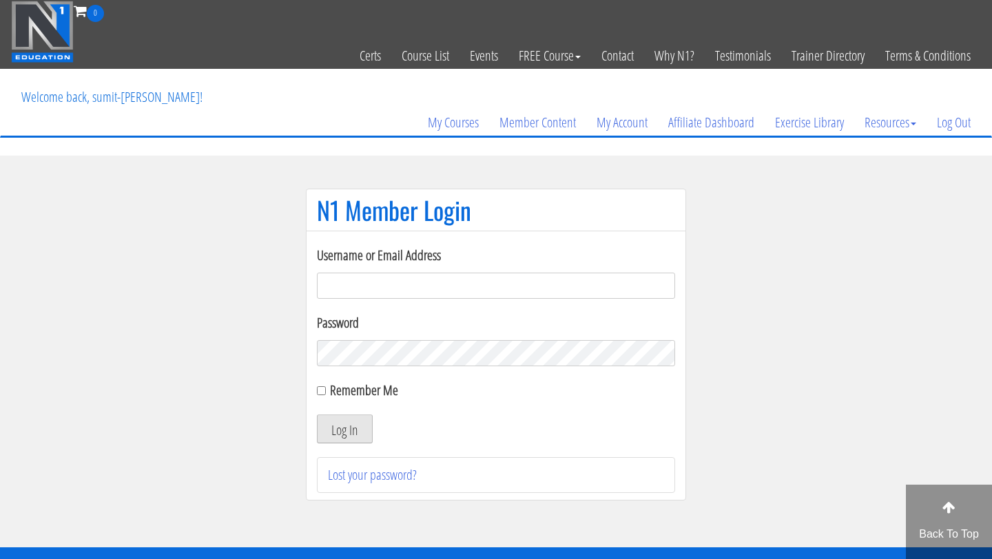
type input "[EMAIL_ADDRESS][DOMAIN_NAME]"
click at [346, 433] on button "Log In" at bounding box center [345, 429] width 56 height 29
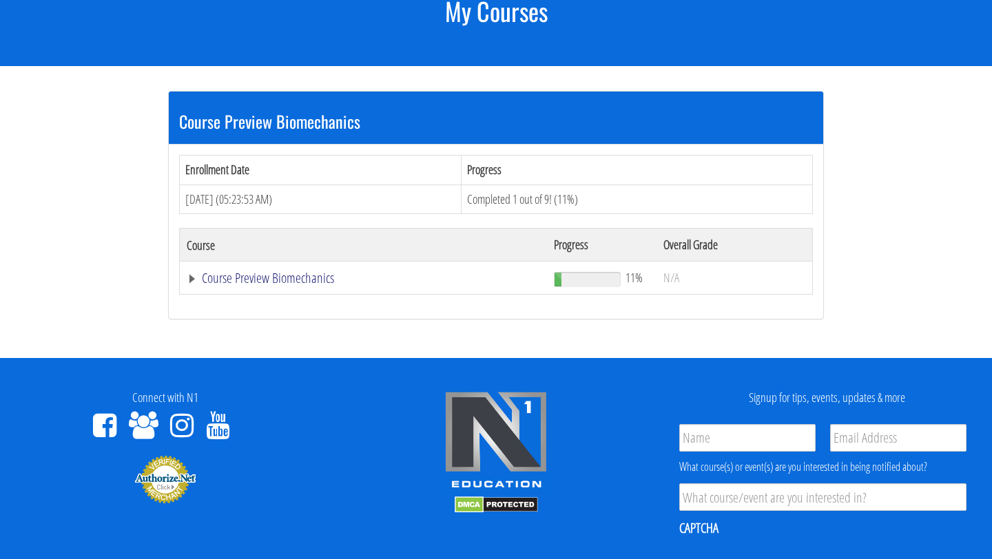
scroll to position [211, 0]
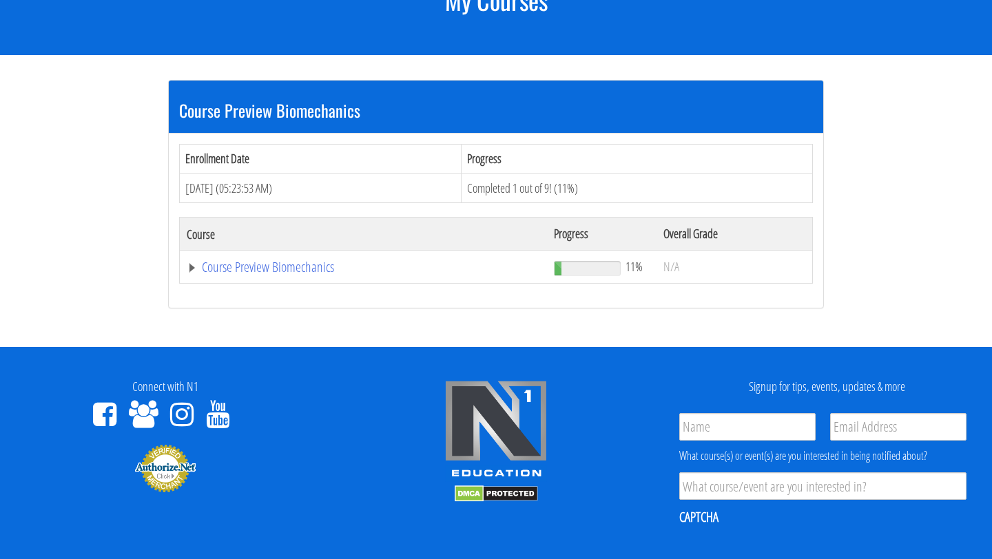
click at [284, 277] on td "Course Preview Biomechanics" at bounding box center [363, 267] width 367 height 33
click at [284, 268] on link "Course Preview Biomechanics" at bounding box center [363, 267] width 353 height 14
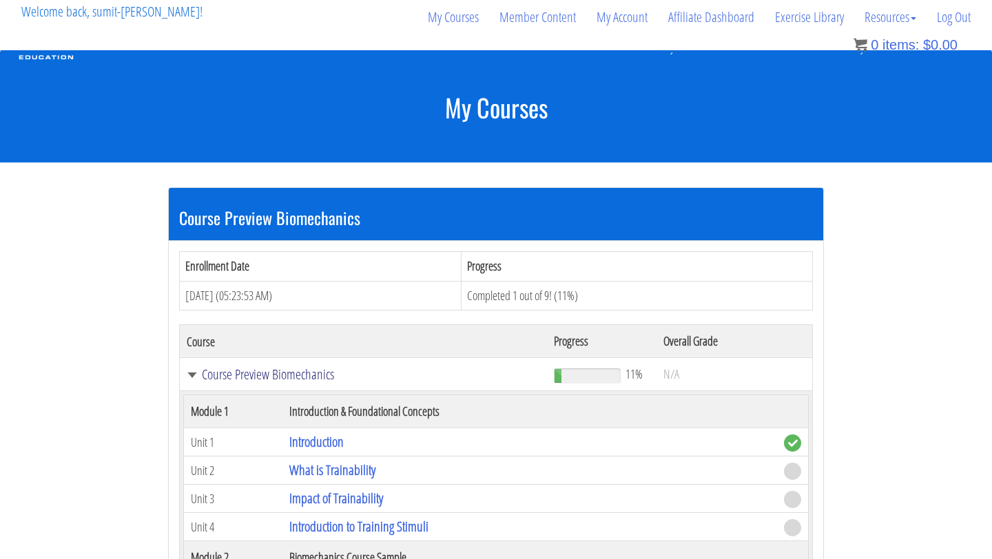
scroll to position [0, 0]
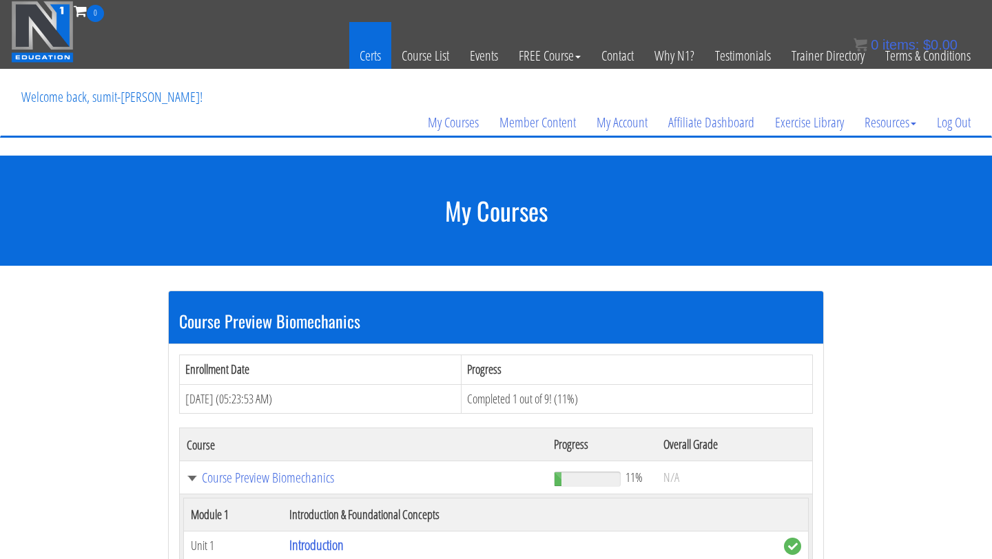
click at [358, 51] on link "Certs" at bounding box center [370, 55] width 42 height 67
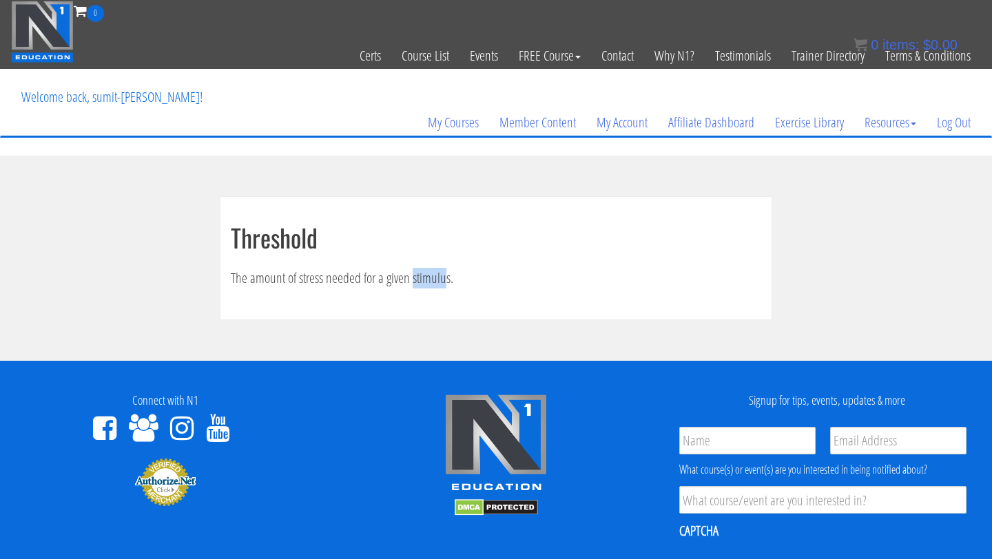
drag, startPoint x: 411, startPoint y: 278, endPoint x: 446, endPoint y: 276, distance: 34.5
click at [446, 276] on p "The amount of stress needed for a given stimulus." at bounding box center [496, 278] width 530 height 21
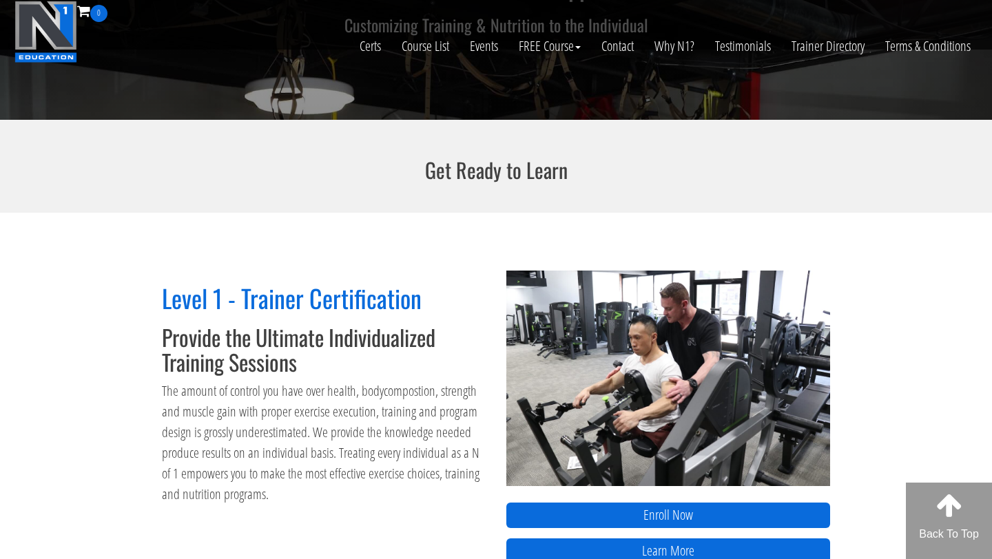
scroll to position [610, 0]
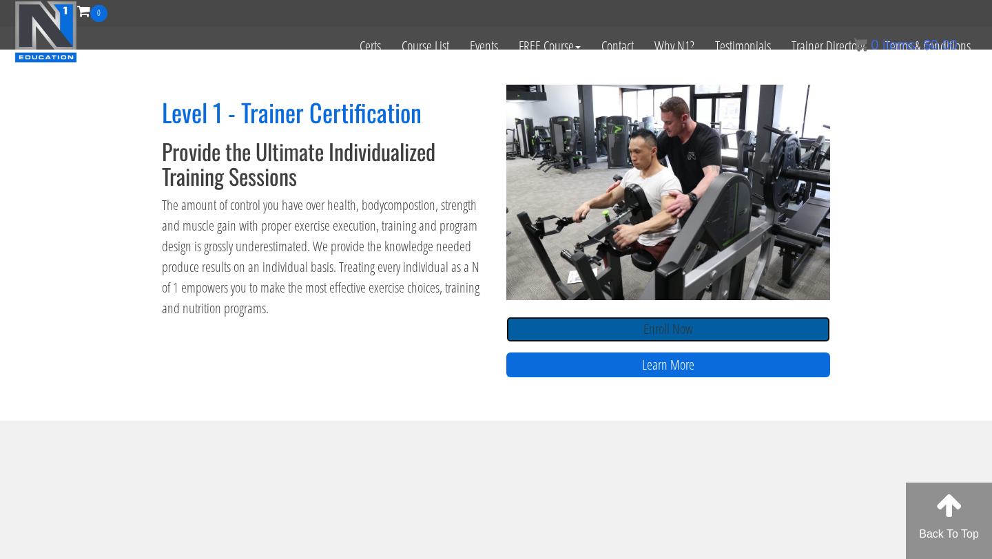
click at [615, 334] on link "Enroll Now" at bounding box center [668, 329] width 324 height 25
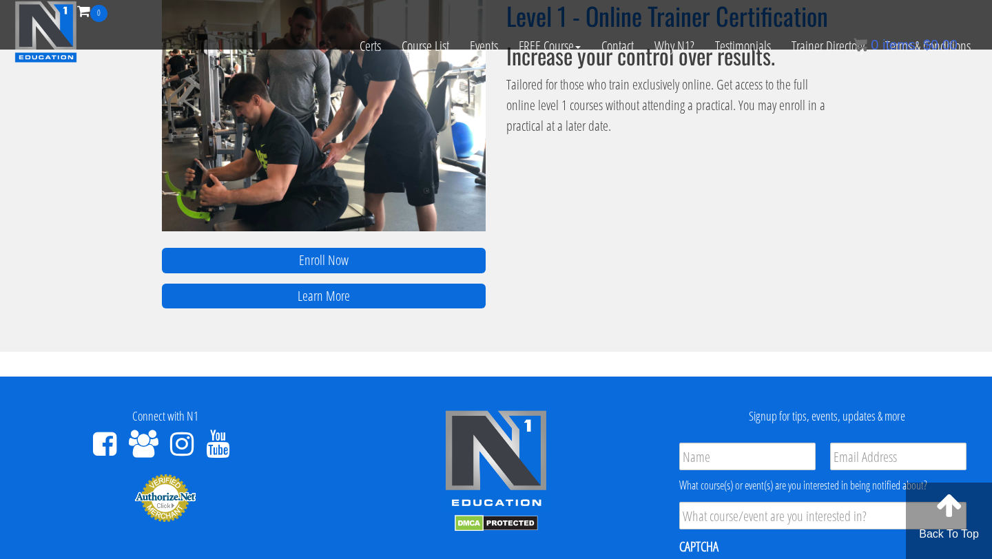
scroll to position [1082, 0]
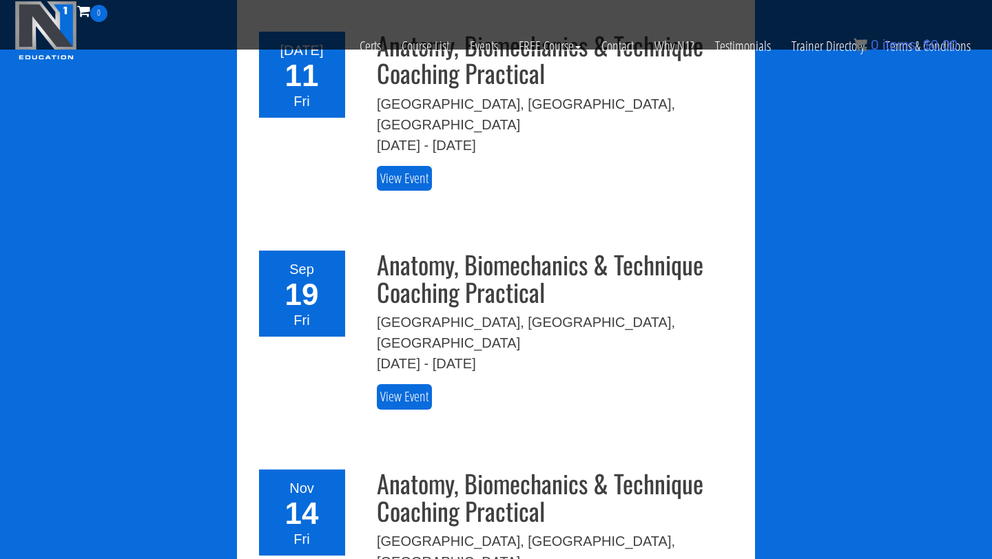
scroll to position [2088, 0]
